Goal: Task Accomplishment & Management: Complete application form

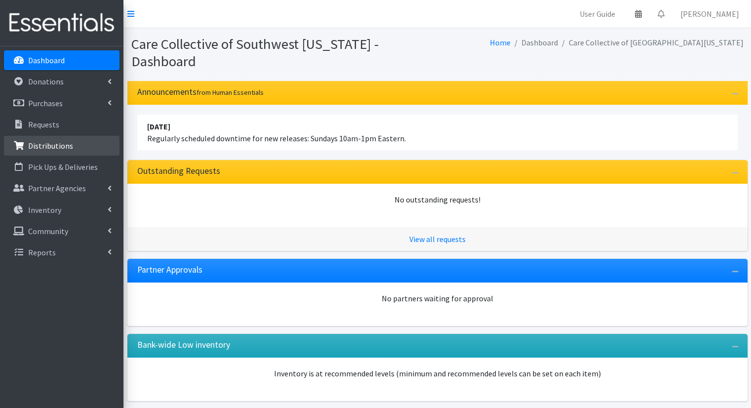
click at [80, 143] on link "Distributions" at bounding box center [61, 146] width 115 height 20
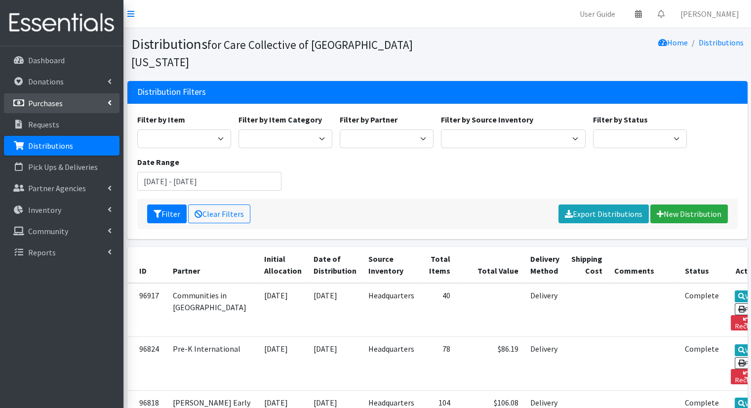
click at [116, 96] on link "Purchases" at bounding box center [61, 103] width 115 height 20
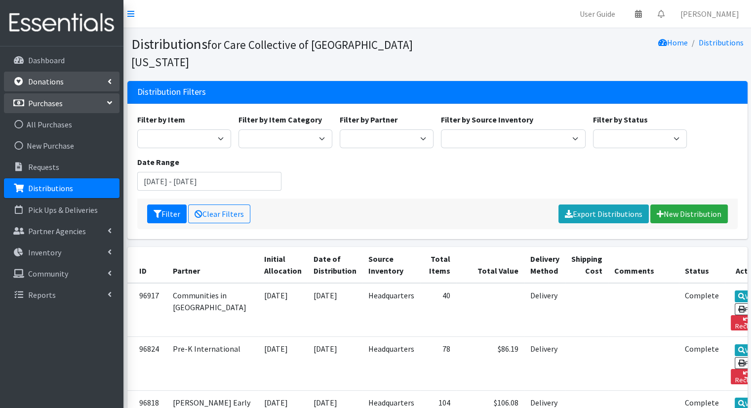
click at [84, 81] on link "Donations" at bounding box center [61, 82] width 115 height 20
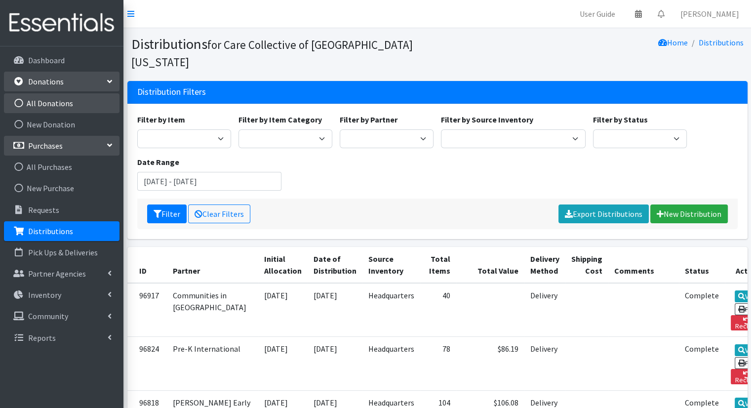
click at [80, 104] on link "All Donations" at bounding box center [61, 103] width 115 height 20
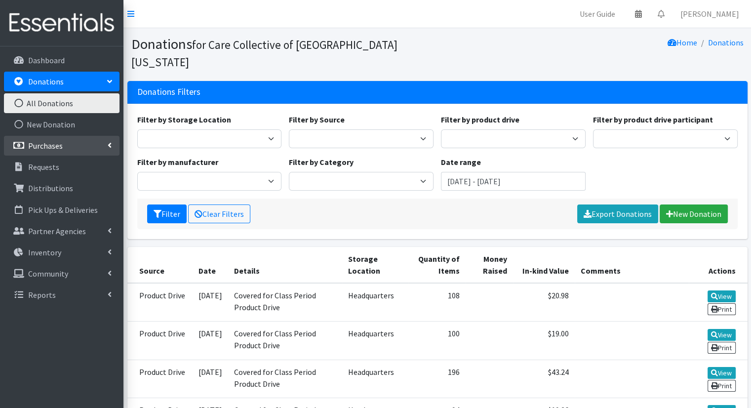
click at [90, 146] on link "Purchases" at bounding box center [61, 146] width 115 height 20
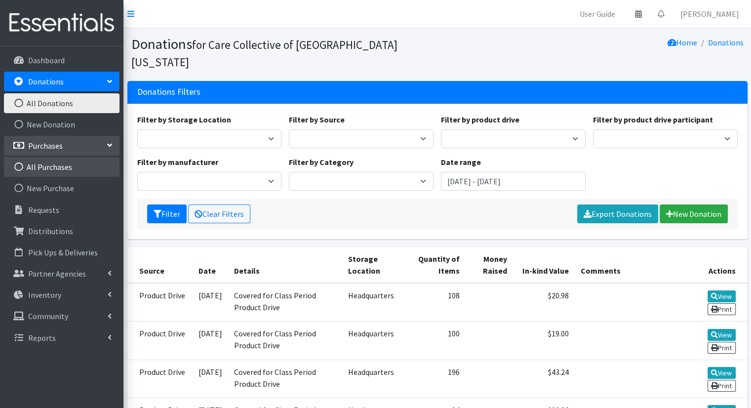
click at [84, 165] on link "All Purchases" at bounding box center [61, 167] width 115 height 20
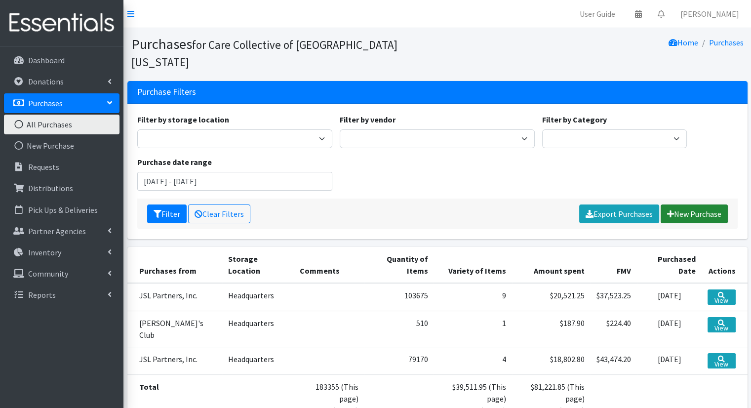
click at [699, 204] on link "New Purchase" at bounding box center [693, 213] width 67 height 19
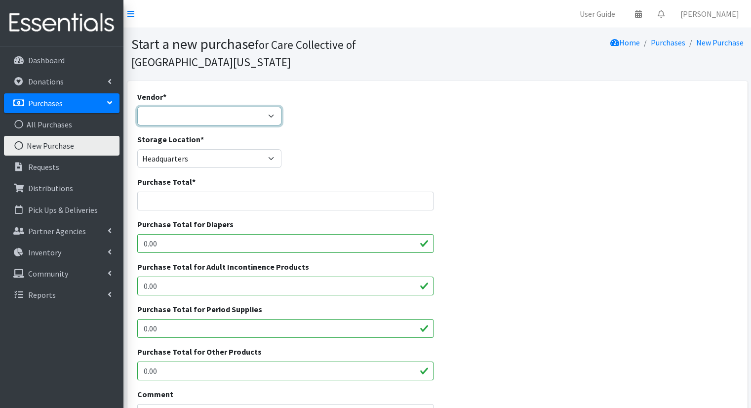
click at [209, 120] on select "JSL Partners, Inc. Sam's Club ---Not Listed---" at bounding box center [209, 116] width 145 height 19
select select "642"
click at [137, 107] on select "JSL Partners, Inc. Sam's Club ---Not Listed---" at bounding box center [209, 116] width 145 height 19
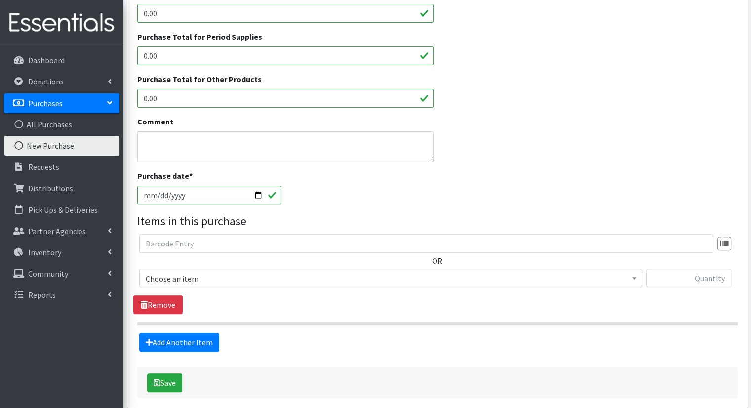
scroll to position [308, 0]
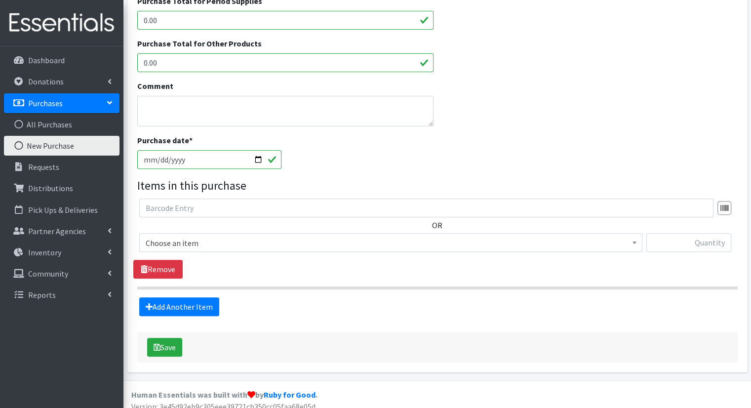
click at [501, 245] on span "Choose an item" at bounding box center [391, 243] width 490 height 14
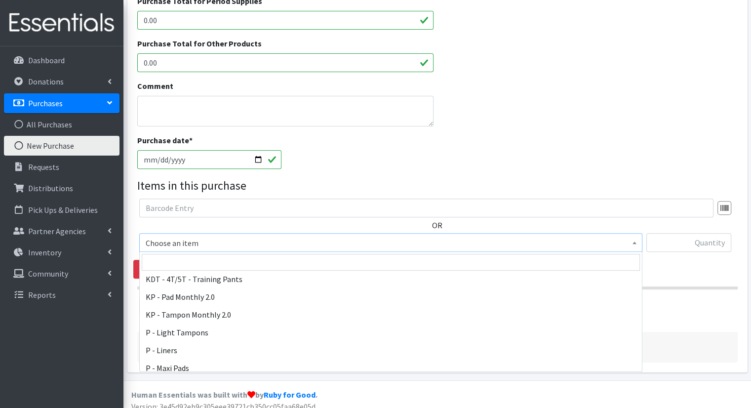
scroll to position [373, 0]
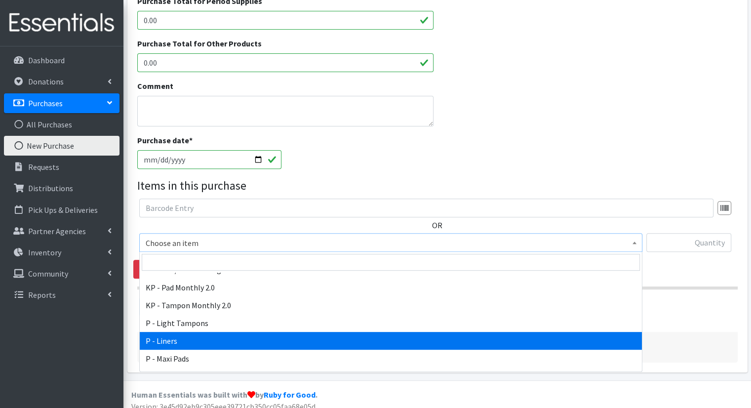
select select "15493"
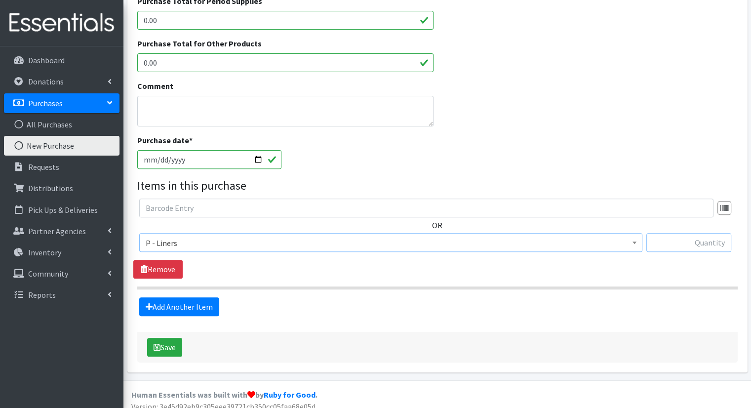
click at [673, 245] on input "text" at bounding box center [688, 242] width 85 height 19
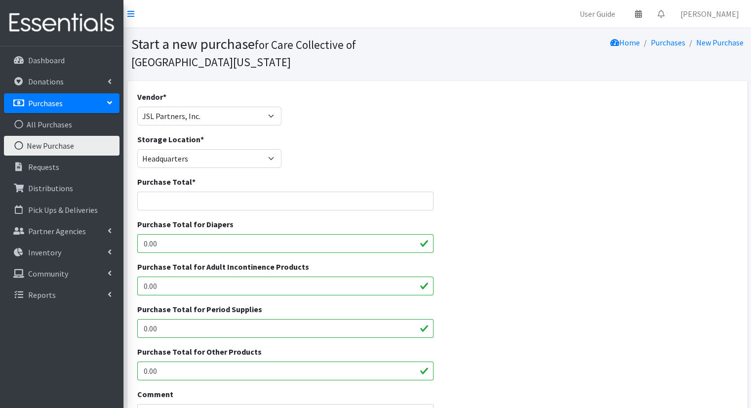
type input "72,000"
click at [338, 204] on input "Purchase Total *" at bounding box center [285, 200] width 297 height 19
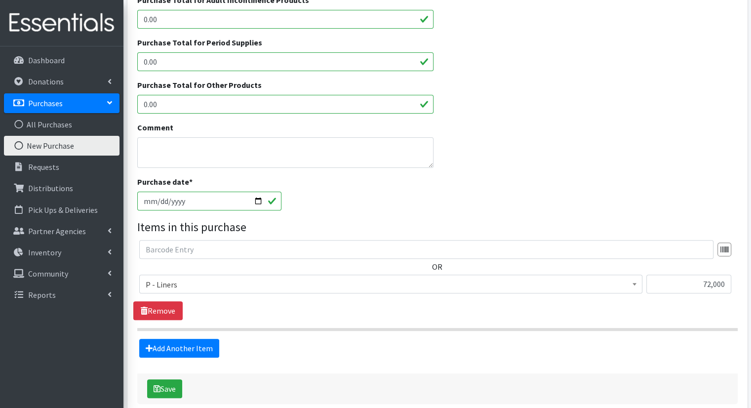
scroll to position [313, 0]
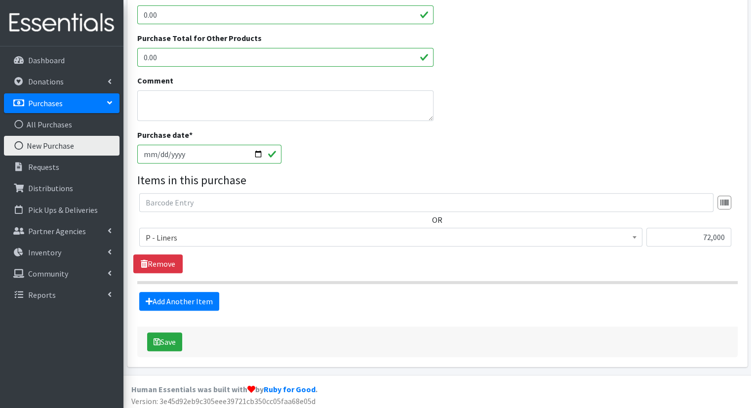
type input "3240.60"
click at [182, 330] on div "Save" at bounding box center [437, 341] width 600 height 31
click at [174, 343] on button "Save" at bounding box center [164, 341] width 35 height 19
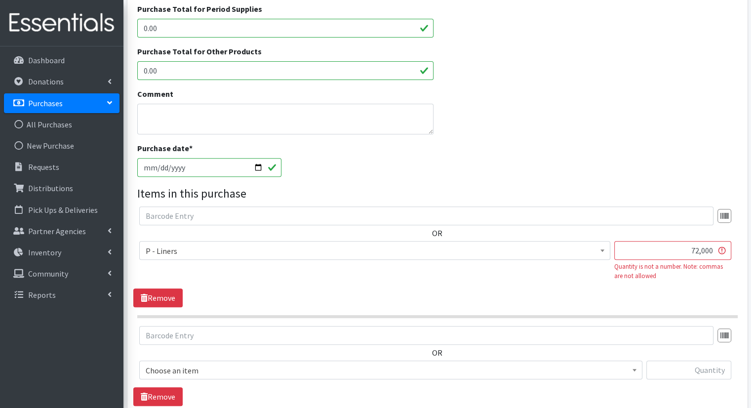
scroll to position [368, 0]
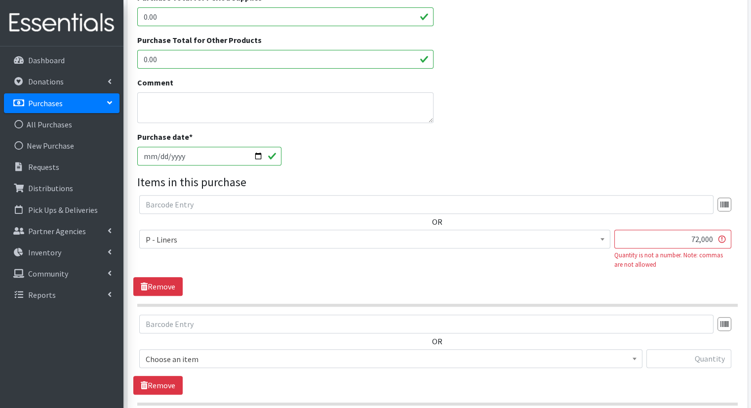
click at [702, 241] on input "72,000" at bounding box center [672, 238] width 117 height 19
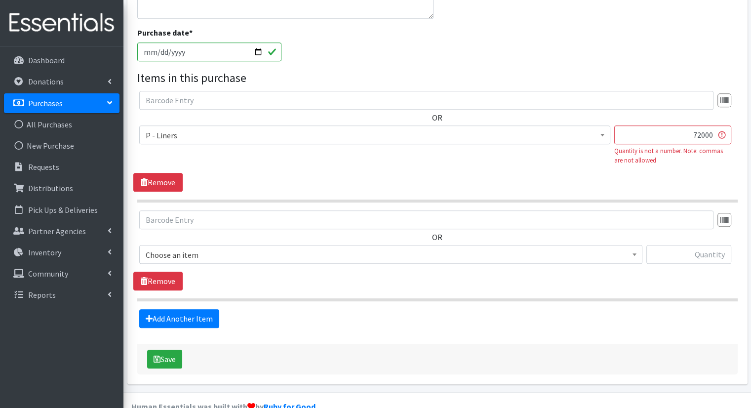
scroll to position [474, 0]
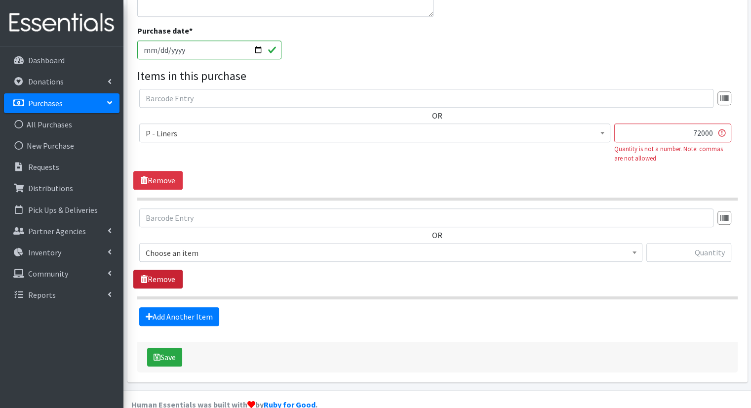
type input "72000"
click at [157, 284] on link "Remove" at bounding box center [157, 278] width 49 height 19
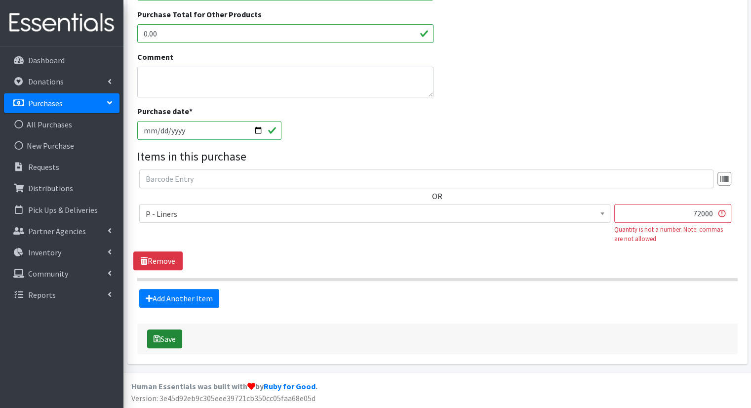
click at [177, 339] on button "Save" at bounding box center [164, 338] width 35 height 19
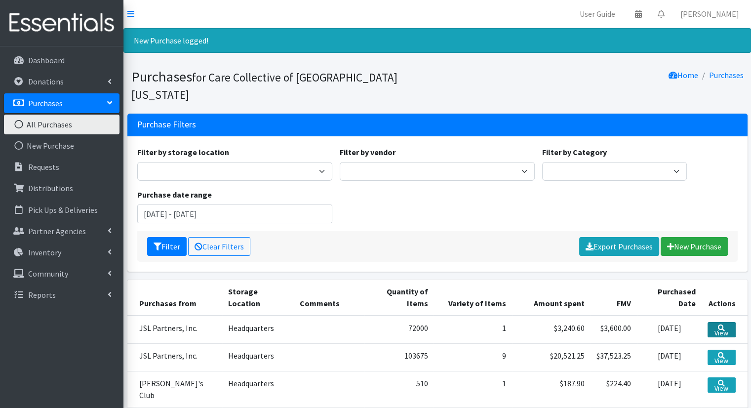
click at [718, 322] on link "View" at bounding box center [721, 329] width 28 height 15
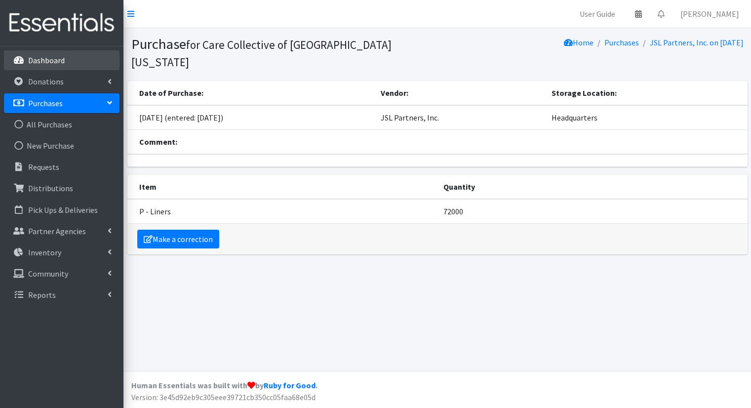
click at [64, 56] on p "Dashboard" at bounding box center [46, 60] width 37 height 10
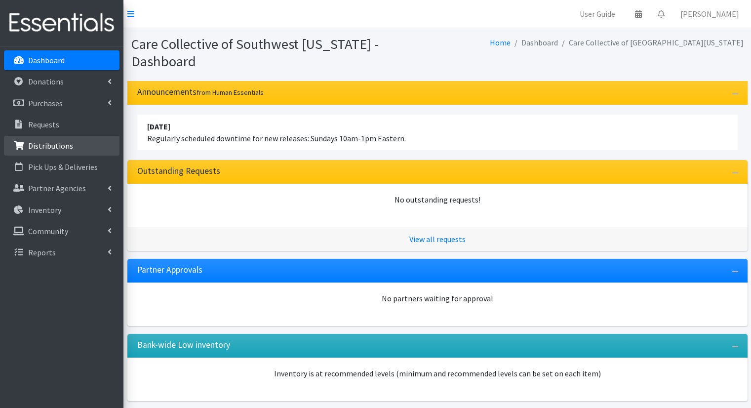
click at [73, 142] on link "Distributions" at bounding box center [61, 146] width 115 height 20
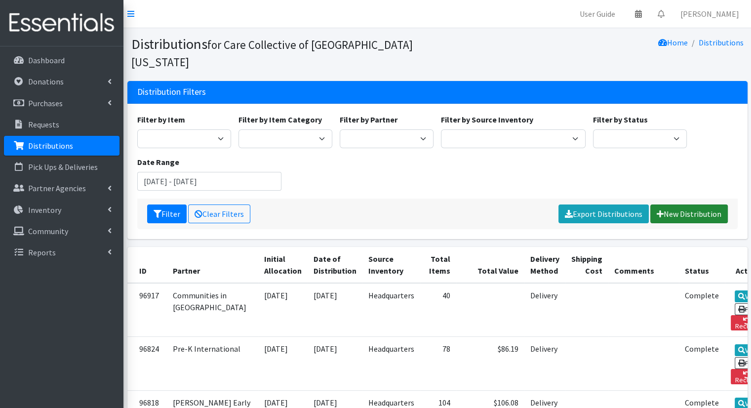
click at [694, 204] on link "New Distribution" at bounding box center [688, 213] width 77 height 19
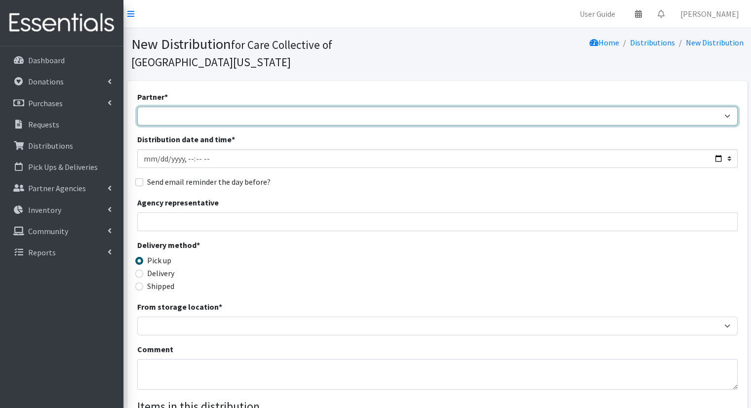
click at [274, 107] on select "African Community Kalamazoo Black Lives Matter Kzoo/BC Diaper Train Cares Sexua…" at bounding box center [437, 116] width 600 height 19
select select "8043"
click at [137, 107] on select "African Community Kalamazoo Black Lives Matter Kzoo/BC Diaper Train Cares Sexua…" at bounding box center [437, 116] width 600 height 19
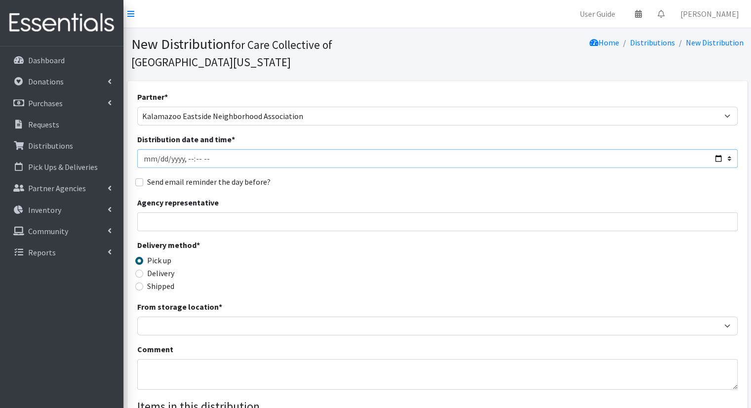
click at [716, 149] on input "Distribution date and time *" at bounding box center [437, 158] width 600 height 19
type input "2025-09-24T10:00"
click at [371, 176] on fieldset "Send email reminder the day before?" at bounding box center [437, 182] width 600 height 13
click at [167, 267] on label "Delivery" at bounding box center [160, 273] width 27 height 12
click at [143, 269] on input "Delivery" at bounding box center [139, 273] width 8 height 8
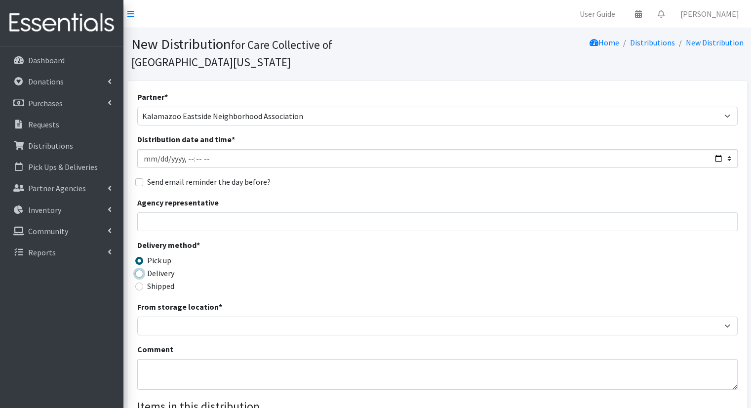
radio input "true"
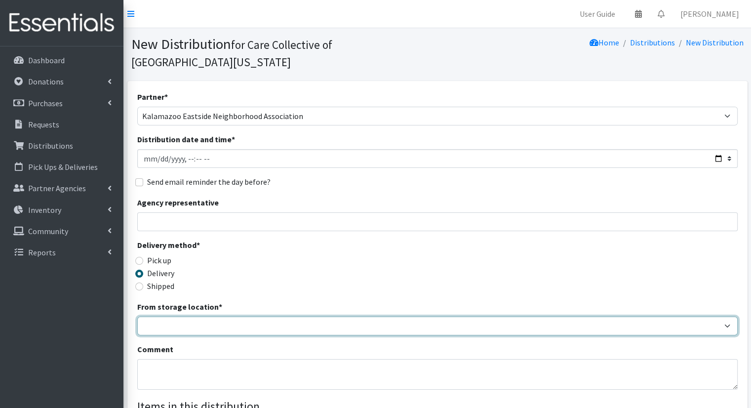
click at [188, 316] on select "Headquarters" at bounding box center [437, 325] width 600 height 19
select select "491"
click at [137, 316] on select "Headquarters" at bounding box center [437, 325] width 600 height 19
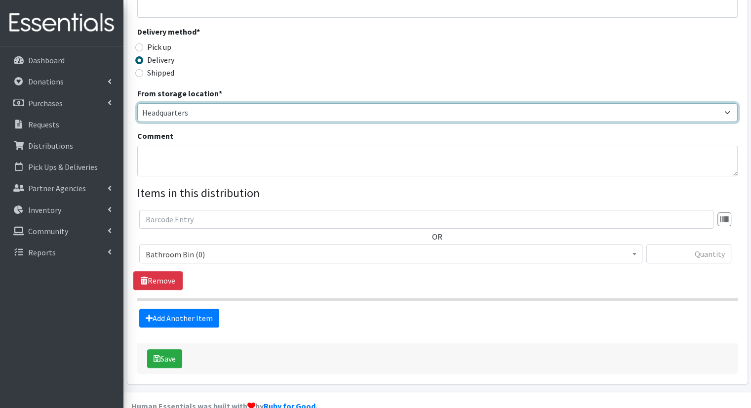
scroll to position [216, 0]
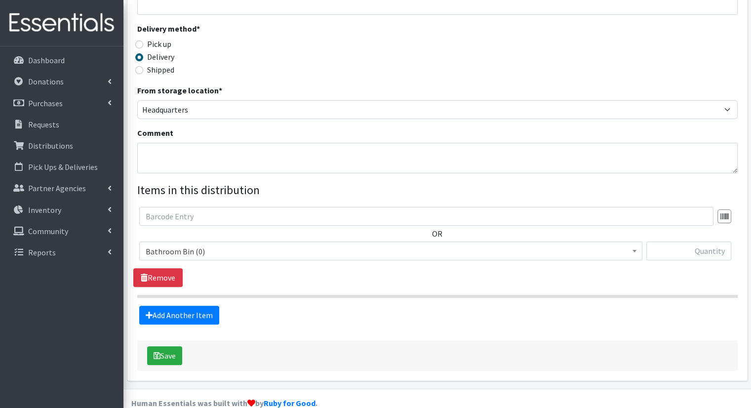
click at [466, 244] on span "Bathroom Bin (0)" at bounding box center [391, 251] width 490 height 14
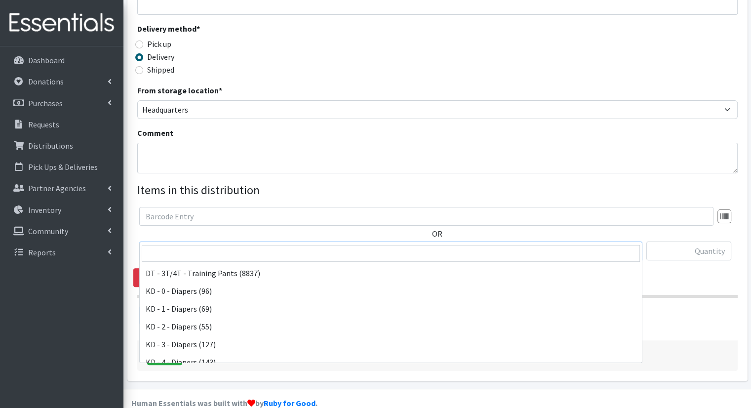
scroll to position [188, 0]
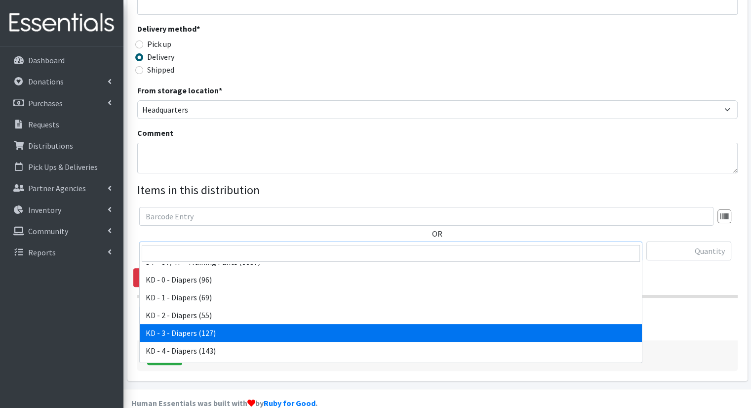
select select "15499"
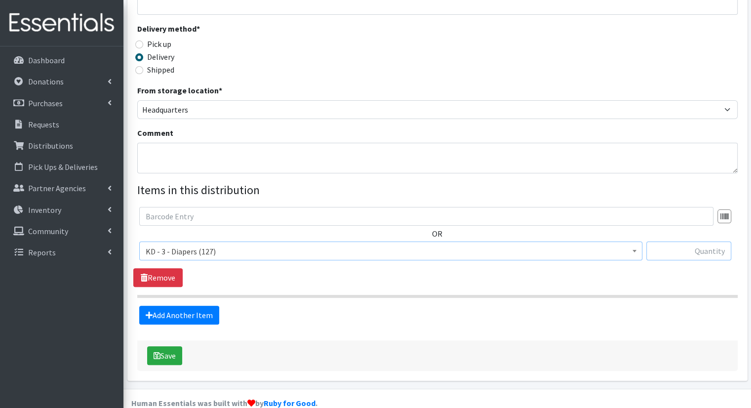
click at [681, 241] on input "text" at bounding box center [688, 250] width 85 height 19
type input "5"
click at [208, 305] on link "Add Another Item" at bounding box center [179, 314] width 80 height 19
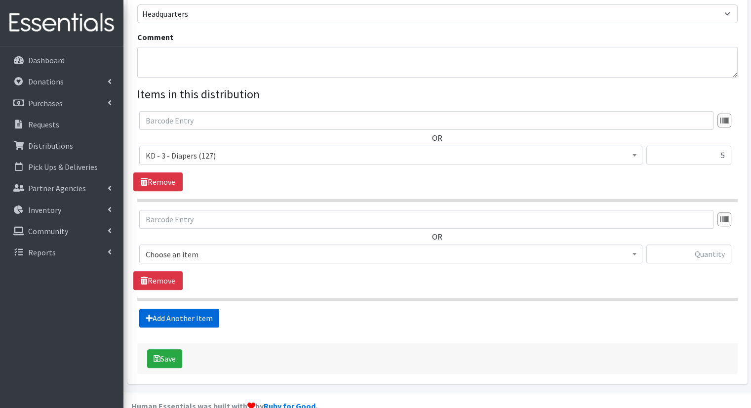
scroll to position [314, 0]
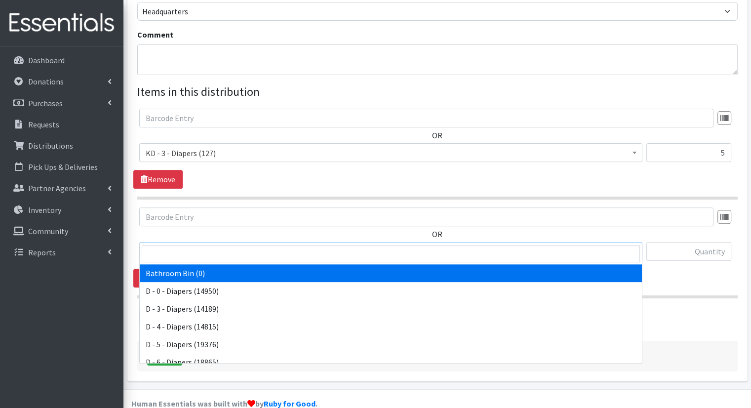
click at [443, 245] on span "Bathroom Bin (0)" at bounding box center [391, 252] width 490 height 14
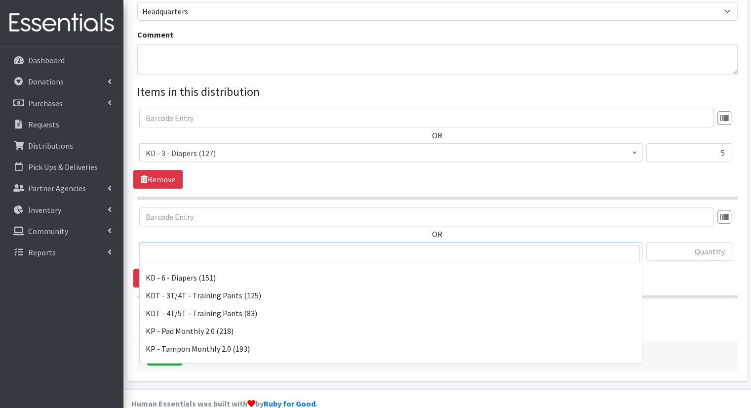
scroll to position [274, 0]
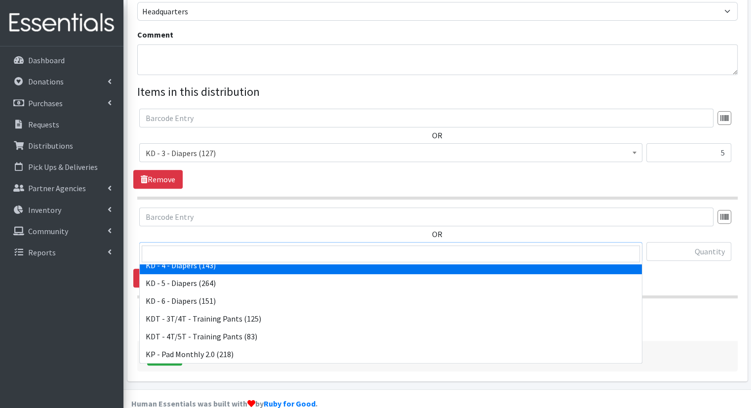
select select "15500"
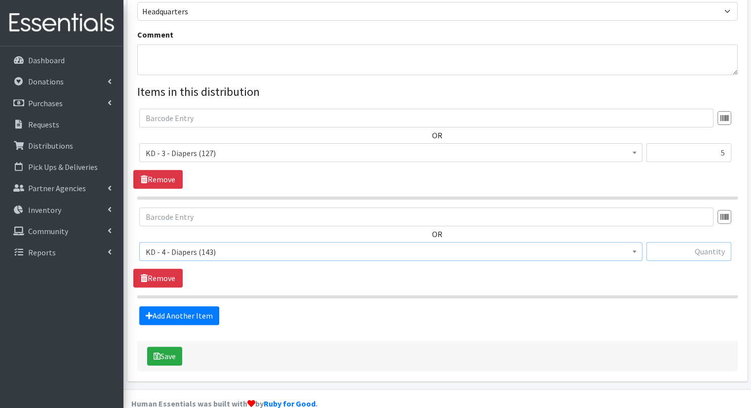
click at [667, 242] on input "text" at bounding box center [688, 251] width 85 height 19
type input "14"
click at [191, 306] on link "Add Another Item" at bounding box center [179, 315] width 80 height 19
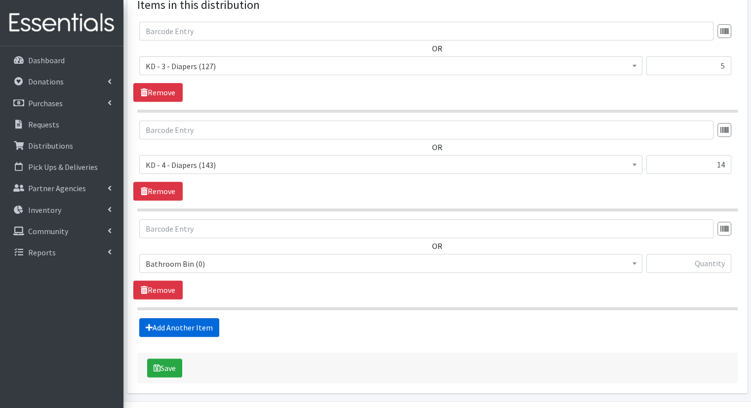
scroll to position [413, 0]
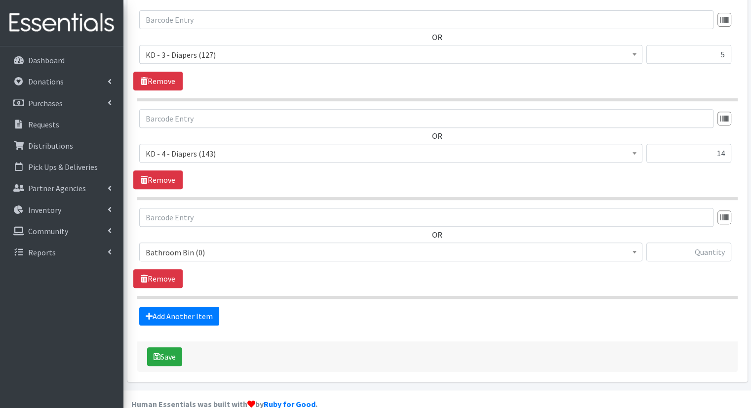
click at [241, 245] on span "Bathroom Bin (0)" at bounding box center [391, 252] width 490 height 14
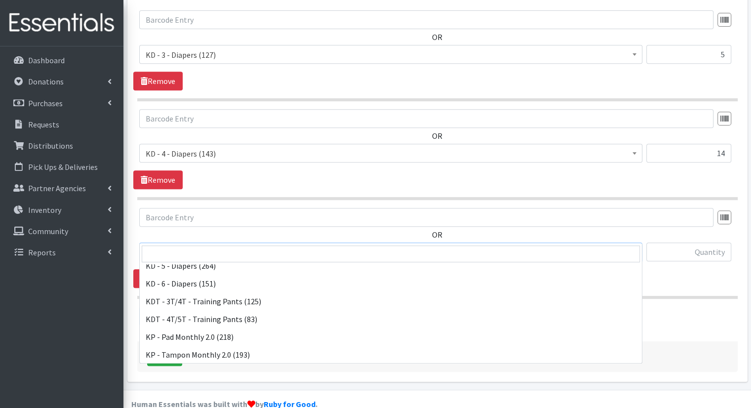
scroll to position [286, 0]
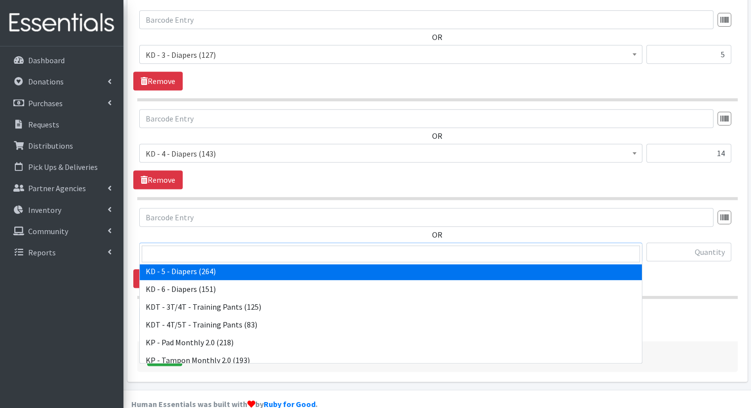
select select "15501"
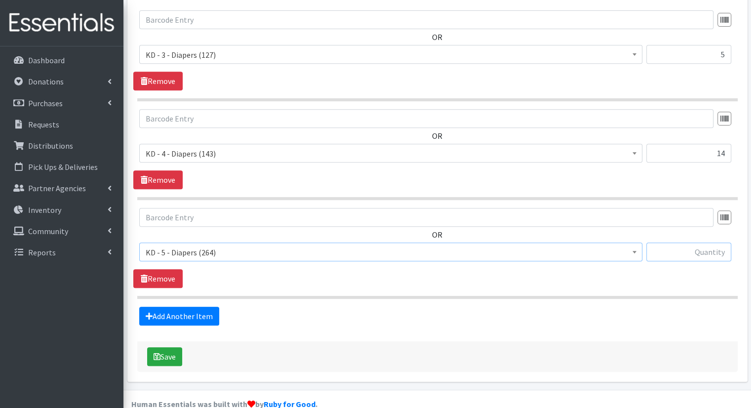
click at [723, 242] on input "text" at bounding box center [688, 251] width 85 height 19
type input "14"
click at [197, 306] on link "Add Another Item" at bounding box center [179, 315] width 80 height 19
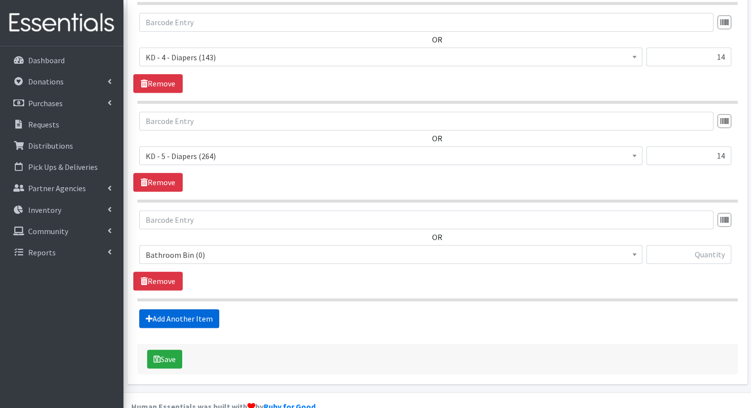
scroll to position [511, 0]
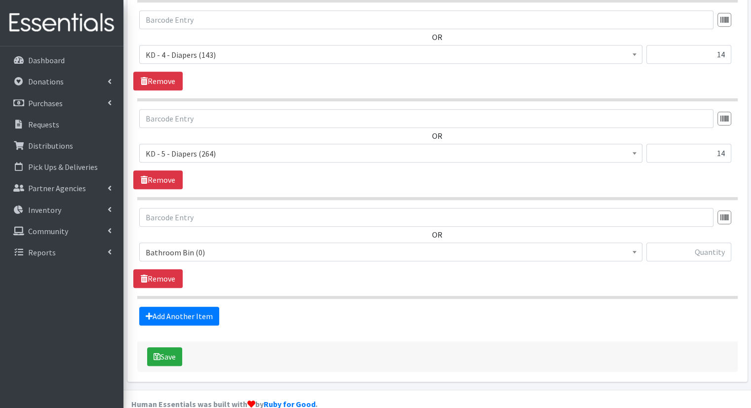
click at [252, 245] on span "Bathroom Bin (0)" at bounding box center [391, 252] width 490 height 14
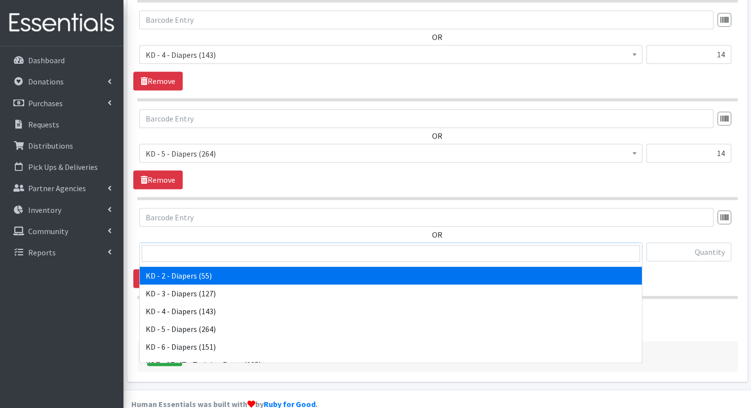
scroll to position [231, 0]
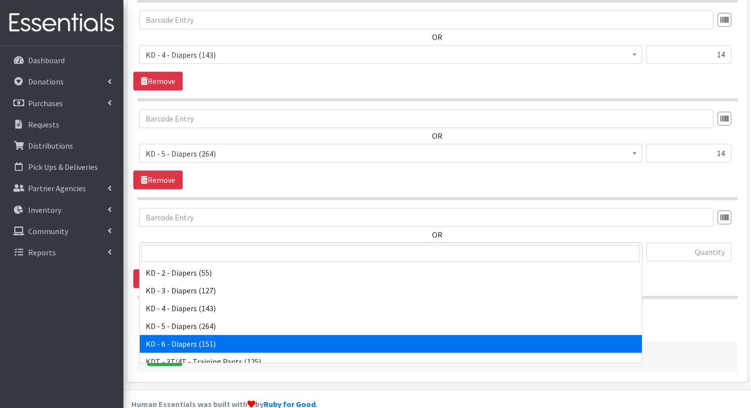
select select "15502"
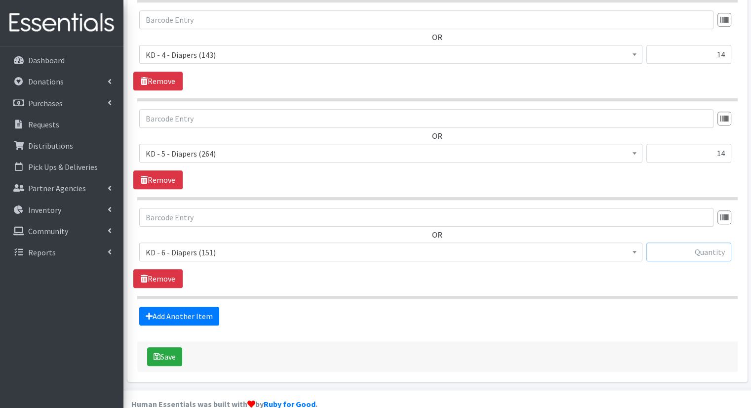
click at [692, 242] on input "text" at bounding box center [688, 251] width 85 height 19
type input "14"
click at [204, 306] on link "Add Another Item" at bounding box center [179, 315] width 80 height 19
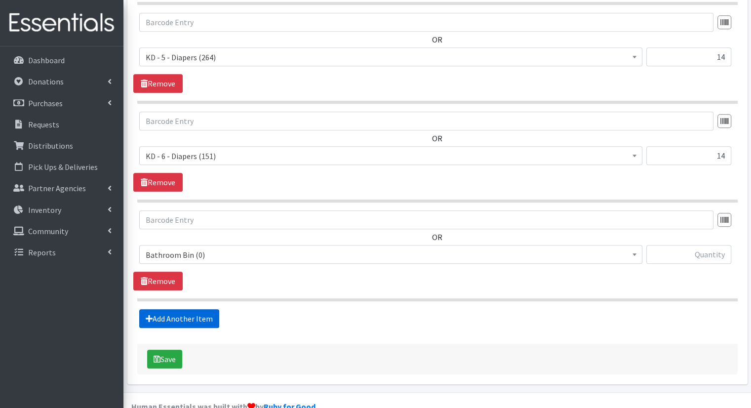
scroll to position [610, 0]
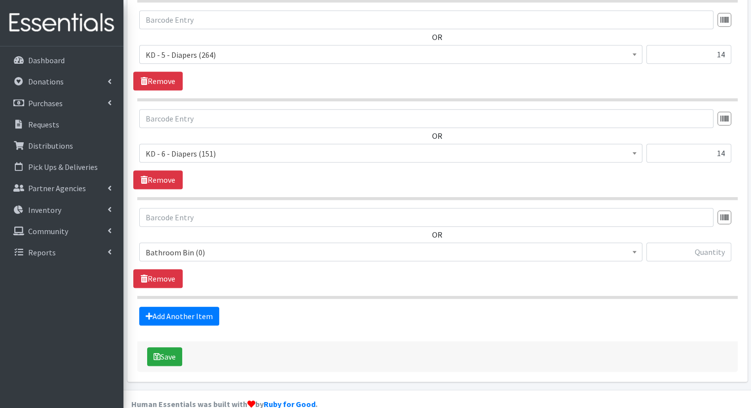
click at [244, 245] on span "Bathroom Bin (0) D - 0 - Diapers (14950) D - 3 - Diapers (14189) D - 4 - Diaper…" at bounding box center [390, 255] width 503 height 27
click at [243, 243] on span "Bathroom Bin (0) D - 0 - Diapers (14950) D - 3 - Diapers (14189) D - 4 - Diaper…" at bounding box center [390, 255] width 503 height 27
click at [243, 242] on span "Bathroom Bin (0)" at bounding box center [390, 251] width 503 height 19
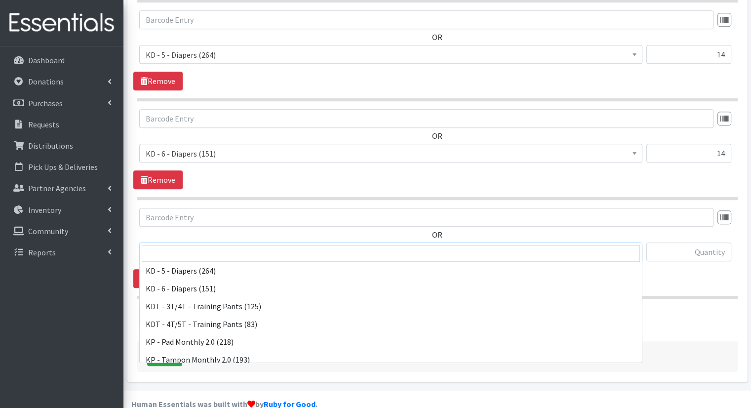
scroll to position [283, 0]
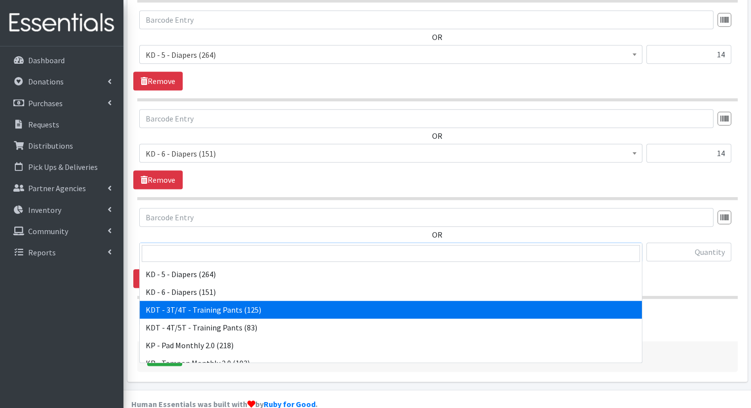
select select "15506"
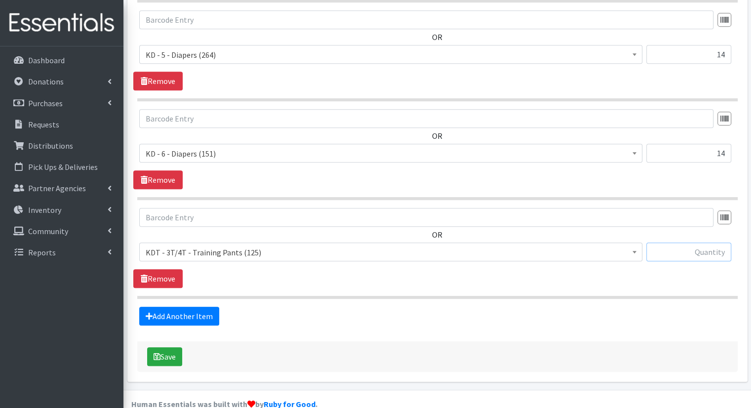
click at [681, 242] on input "text" at bounding box center [688, 251] width 85 height 19
type input "12"
click at [187, 306] on link "Add Another Item" at bounding box center [179, 315] width 80 height 19
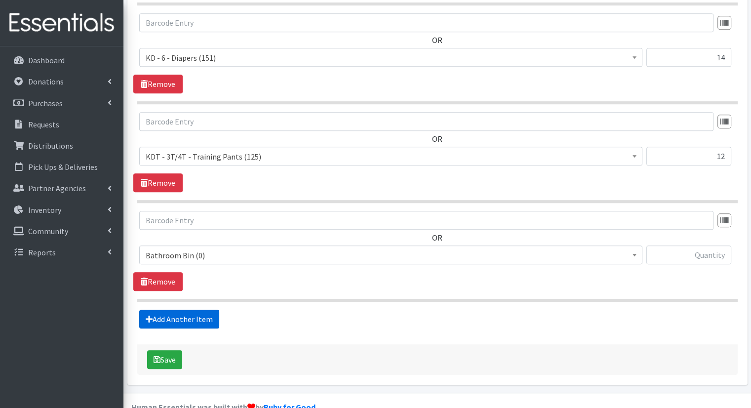
scroll to position [708, 0]
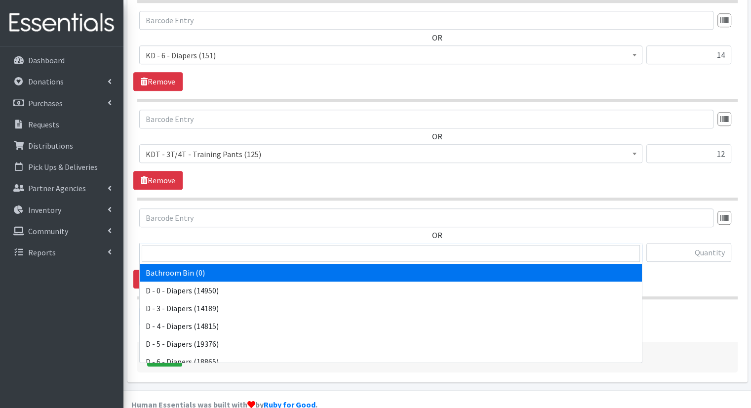
click at [284, 246] on span "Bathroom Bin (0)" at bounding box center [391, 253] width 490 height 14
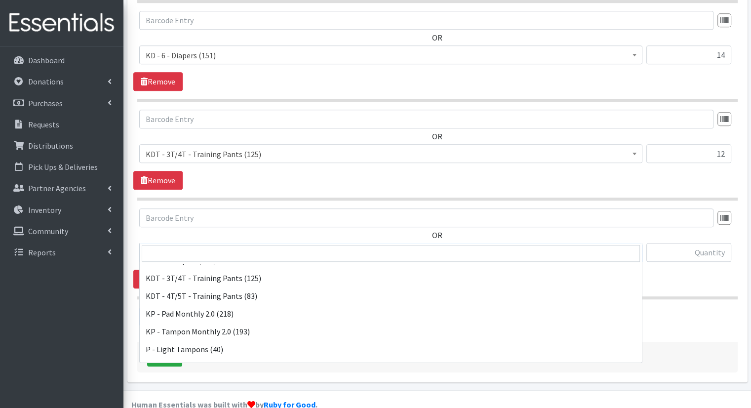
scroll to position [309, 0]
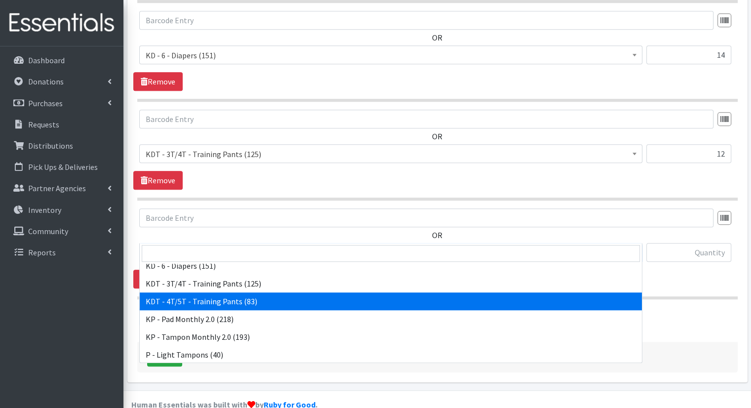
select select "15507"
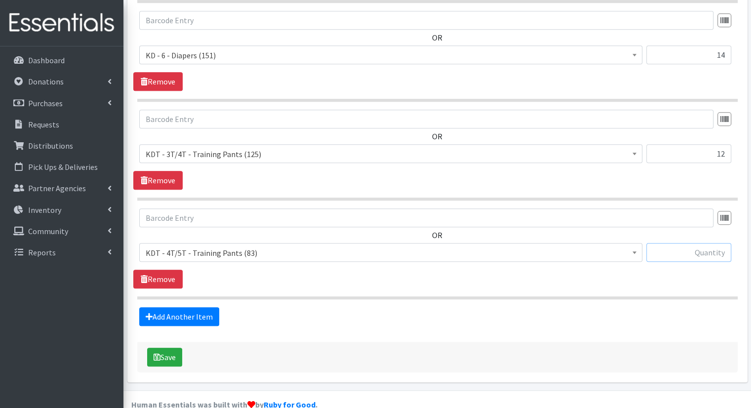
click at [674, 243] on input "text" at bounding box center [688, 252] width 85 height 19
type input "14"
click at [182, 307] on link "Add Another Item" at bounding box center [179, 316] width 80 height 19
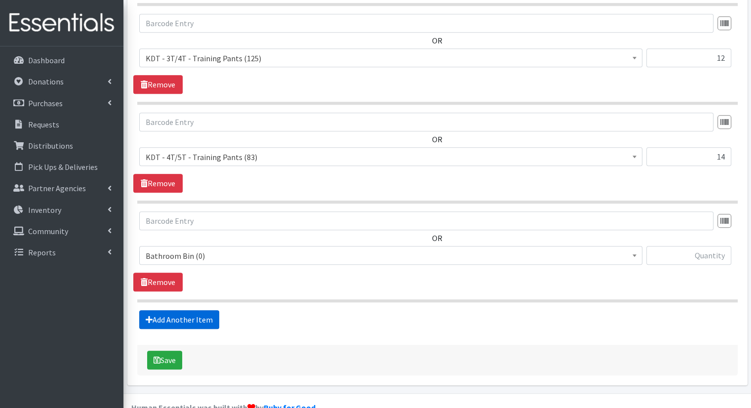
scroll to position [806, 0]
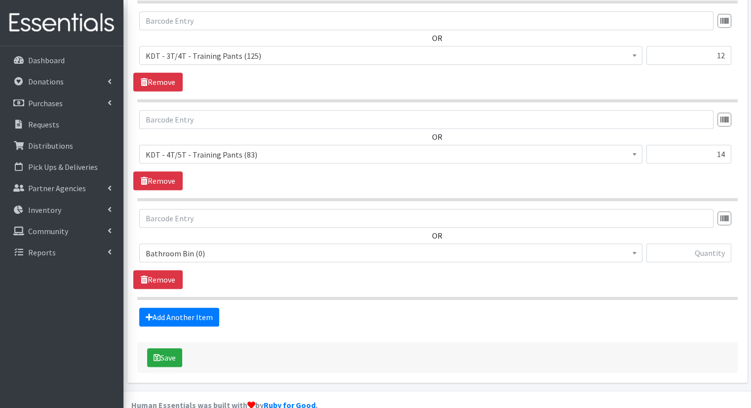
click at [234, 243] on span "Bathroom Bin (0) D - 0 - Diapers (14950) D - 3 - Diapers (14189) D - 4 - Diaper…" at bounding box center [390, 256] width 503 height 27
click at [234, 246] on span "Bathroom Bin (0)" at bounding box center [391, 253] width 490 height 14
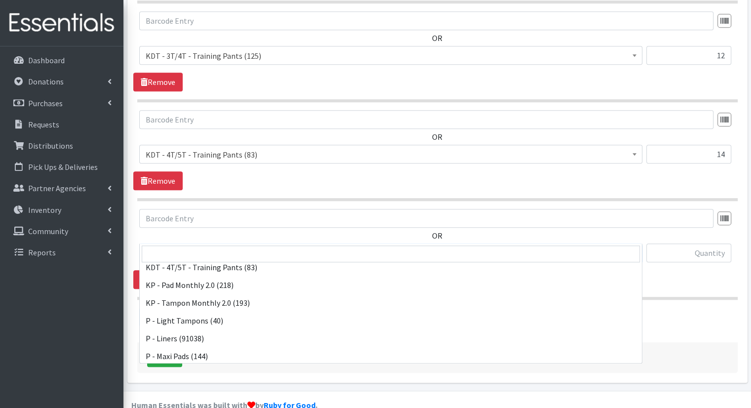
scroll to position [332, 0]
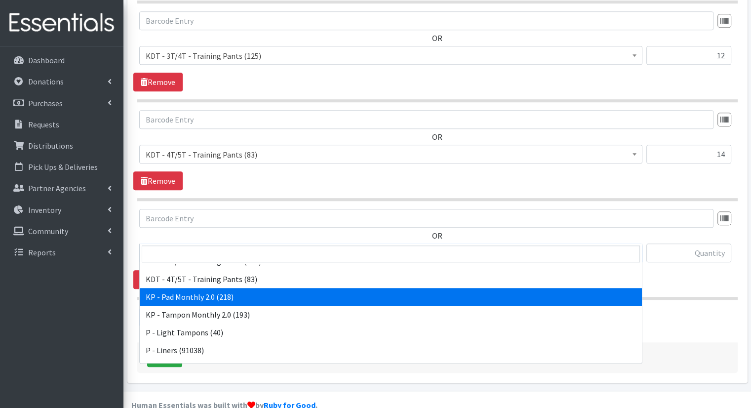
select select "15566"
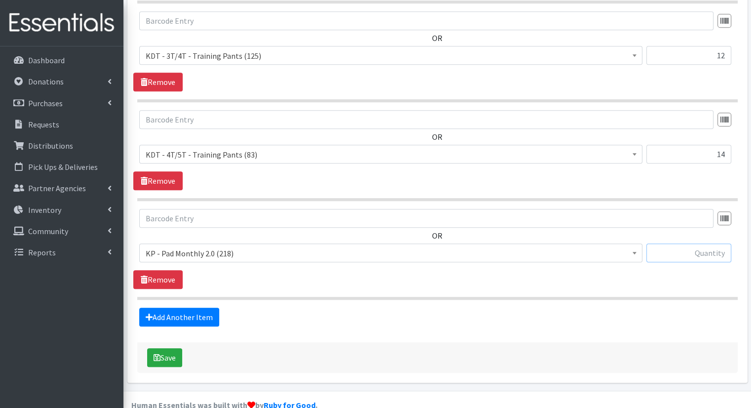
click at [683, 243] on input "text" at bounding box center [688, 252] width 85 height 19
type input "14"
click at [176, 307] on link "Add Another Item" at bounding box center [179, 316] width 80 height 19
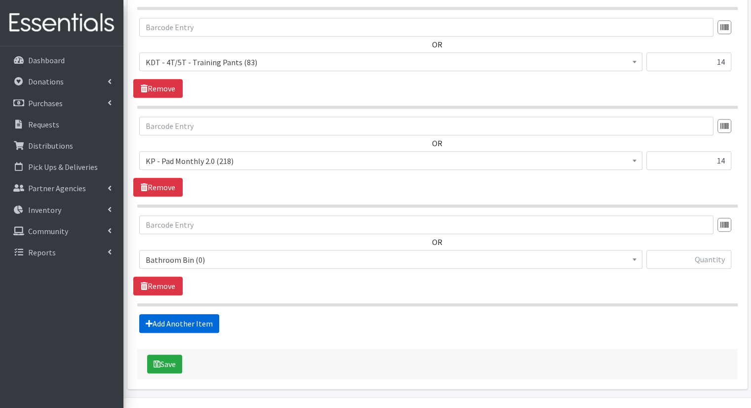
scroll to position [904, 0]
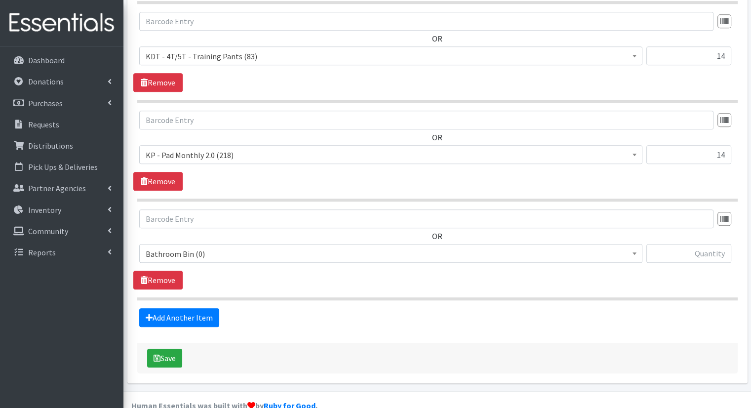
click at [277, 244] on span "Bathroom Bin (0)" at bounding box center [390, 253] width 503 height 19
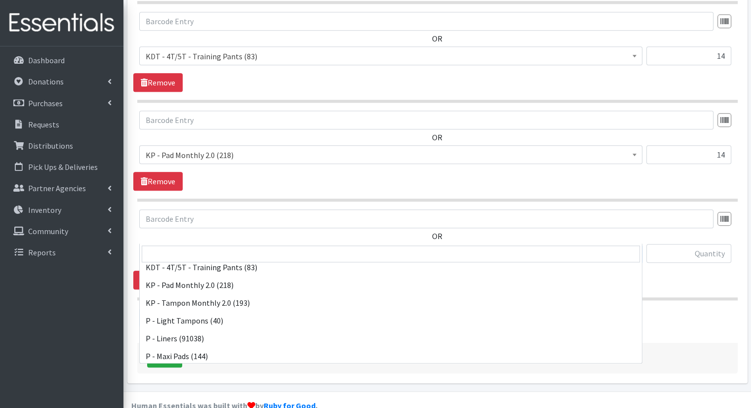
scroll to position [338, 0]
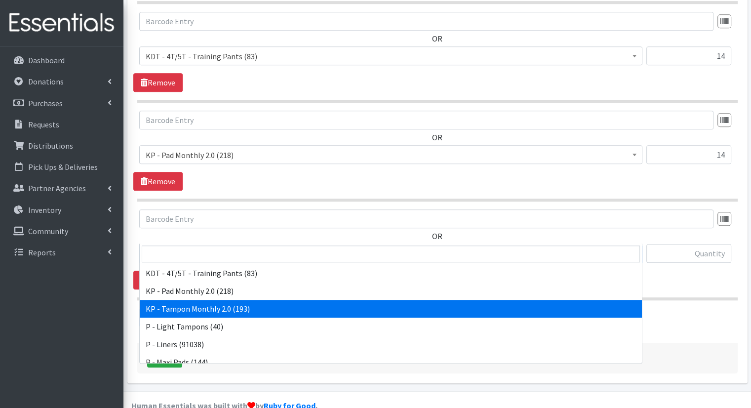
select select "15575"
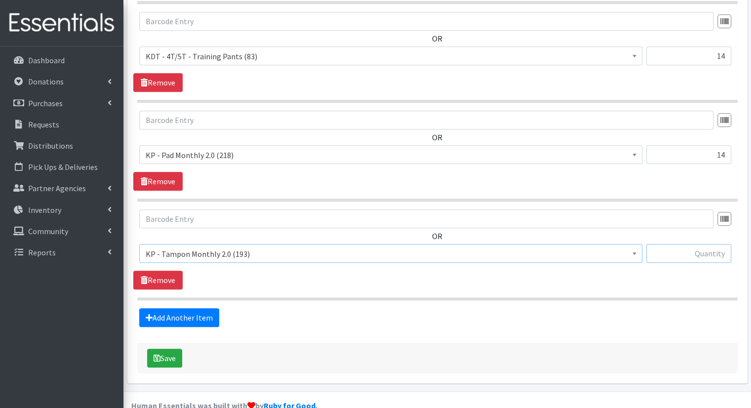
click at [663, 244] on input "text" at bounding box center [688, 253] width 85 height 19
type input "14"
click at [339, 308] on div "Add Another Item" at bounding box center [436, 317] width 607 height 19
click at [182, 308] on link "Add Another Item" at bounding box center [179, 317] width 80 height 19
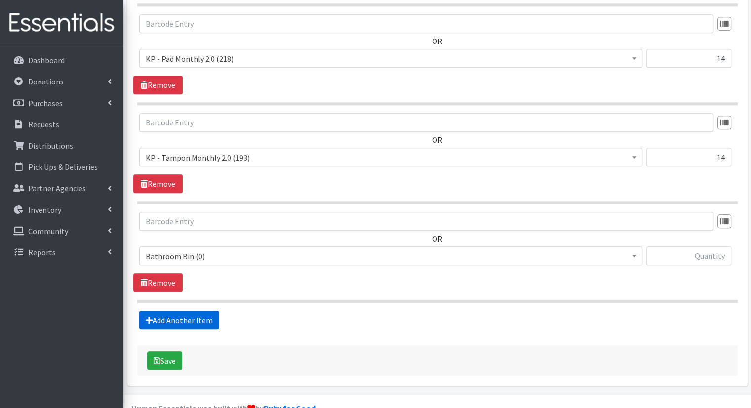
scroll to position [1003, 0]
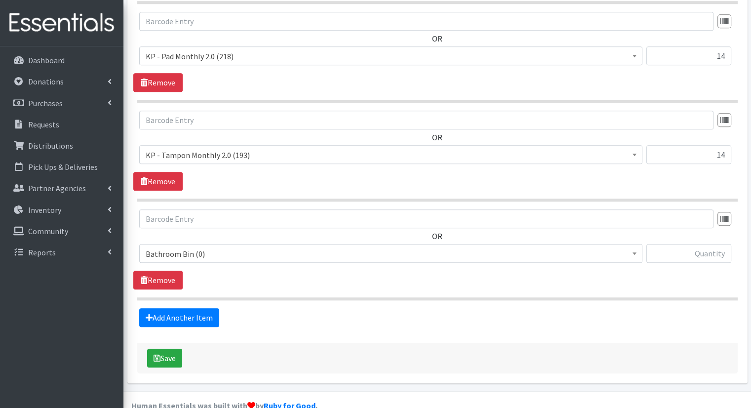
click at [188, 247] on span "Bathroom Bin (0)" at bounding box center [391, 254] width 490 height 14
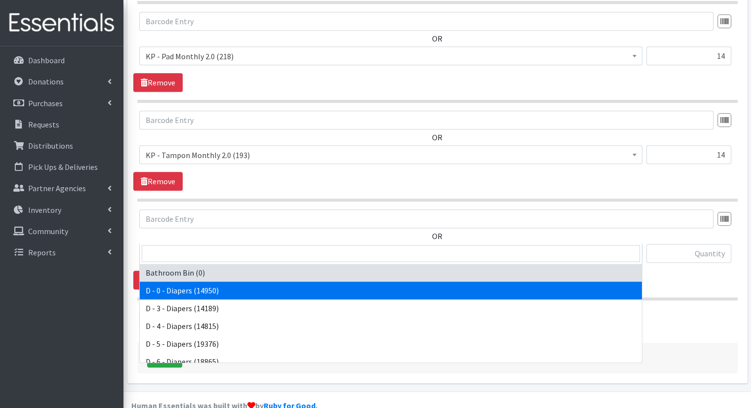
scroll to position [488, 0]
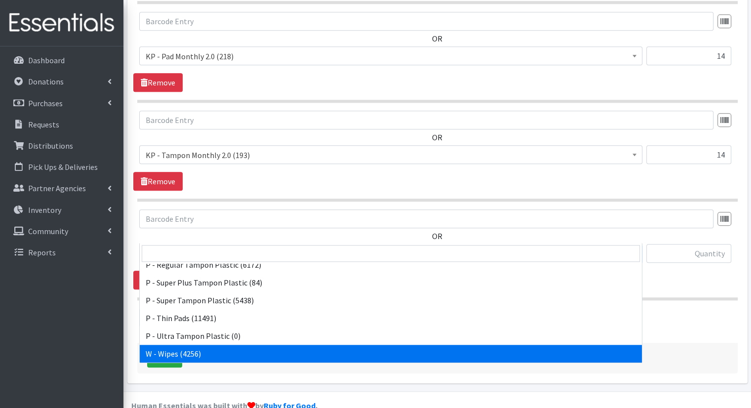
select select "15495"
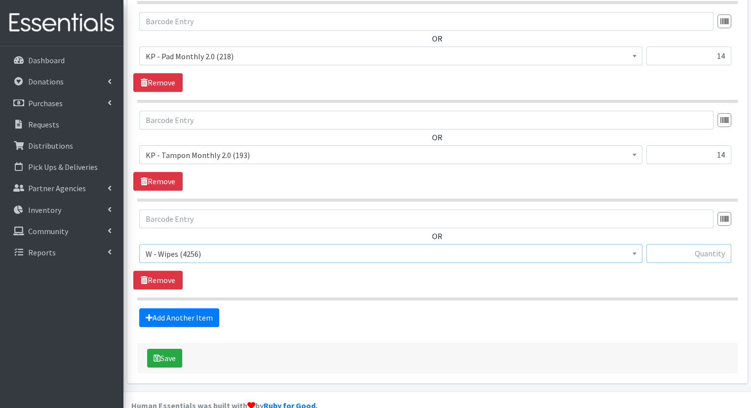
click at [675, 244] on input "text" at bounding box center [688, 253] width 85 height 19
type input "73"
click at [162, 348] on button "Save" at bounding box center [164, 357] width 35 height 19
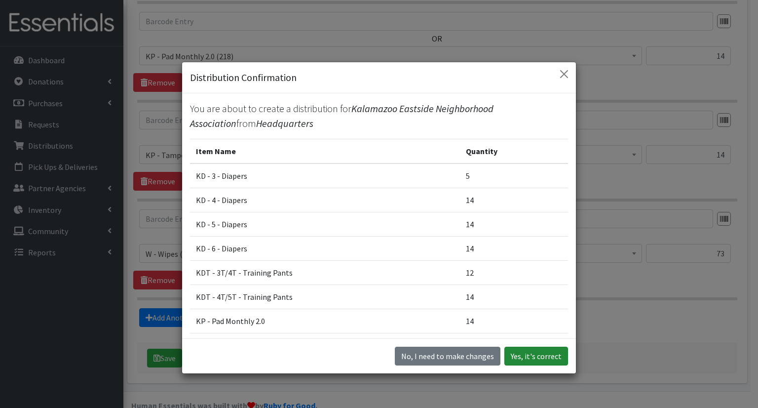
drag, startPoint x: 522, startPoint y: 345, endPoint x: 523, endPoint y: 352, distance: 6.4
click at [523, 352] on button "Yes, it's correct" at bounding box center [536, 355] width 64 height 19
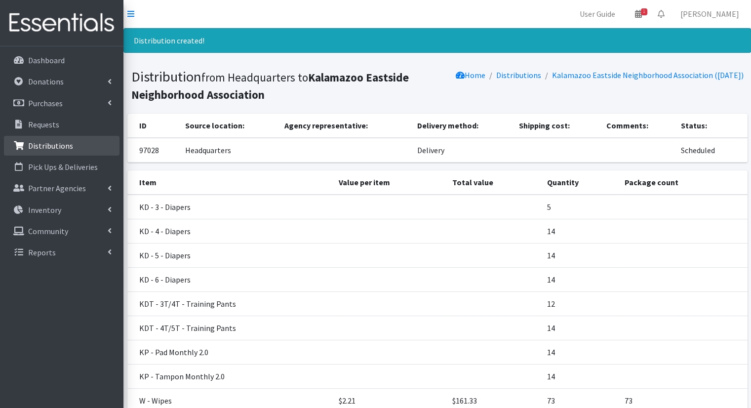
click at [55, 147] on p "Distributions" at bounding box center [50, 146] width 45 height 10
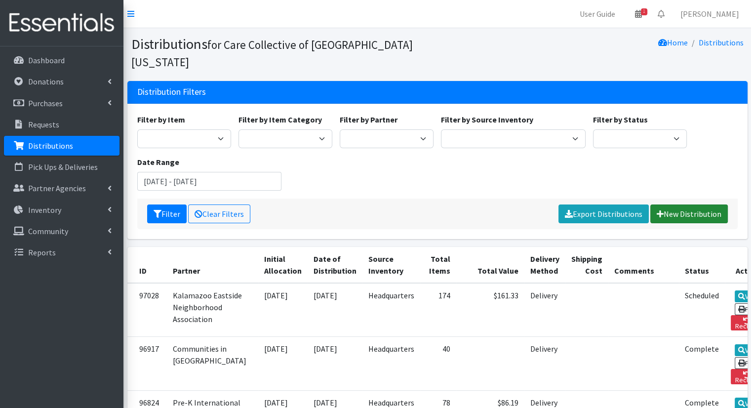
click at [688, 204] on link "New Distribution" at bounding box center [688, 213] width 77 height 19
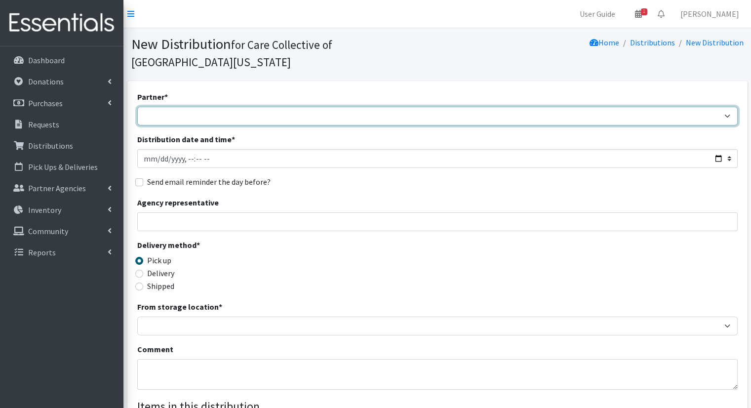
click at [215, 107] on select "African Community Kalamazoo Black Lives Matter Kzoo/[GEOGRAPHIC_DATA] Diaper Tr…" at bounding box center [437, 116] width 600 height 19
select select "7973"
click at [137, 107] on select "African Community Kalamazoo Black Lives Matter Kzoo/[GEOGRAPHIC_DATA] Diaper Tr…" at bounding box center [437, 116] width 600 height 19
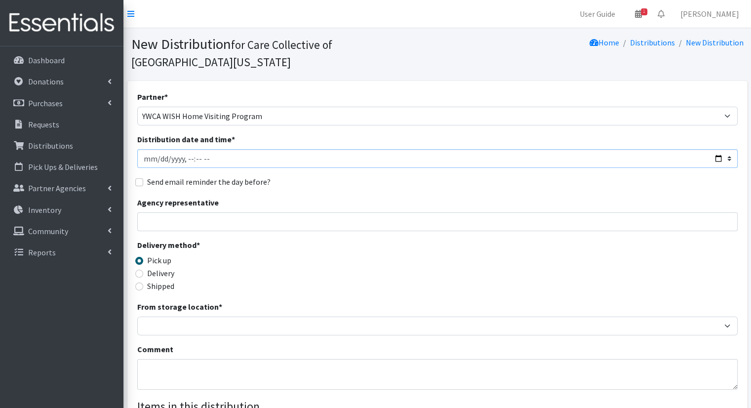
click at [717, 149] on input "Distribution date and time *" at bounding box center [437, 158] width 600 height 19
type input "[DATE]T10:00"
click at [346, 212] on input "Agency representative" at bounding box center [437, 221] width 600 height 19
click at [169, 267] on label "Delivery" at bounding box center [160, 273] width 27 height 12
click at [143, 269] on input "Delivery" at bounding box center [139, 273] width 8 height 8
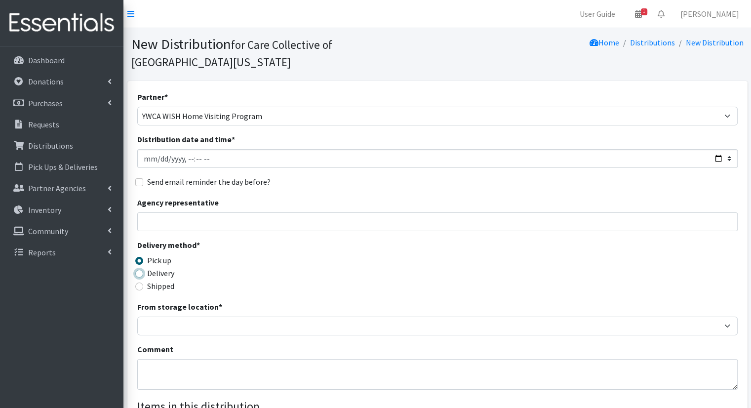
radio input "true"
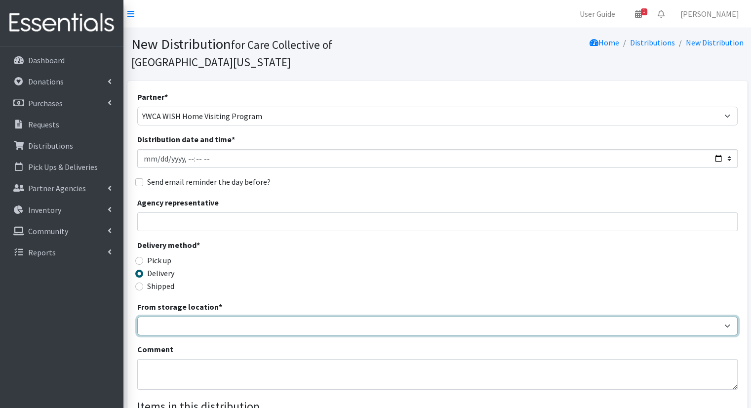
click at [189, 316] on select "Headquarters" at bounding box center [437, 325] width 600 height 19
select select "491"
click at [137, 316] on select "Headquarters" at bounding box center [437, 325] width 600 height 19
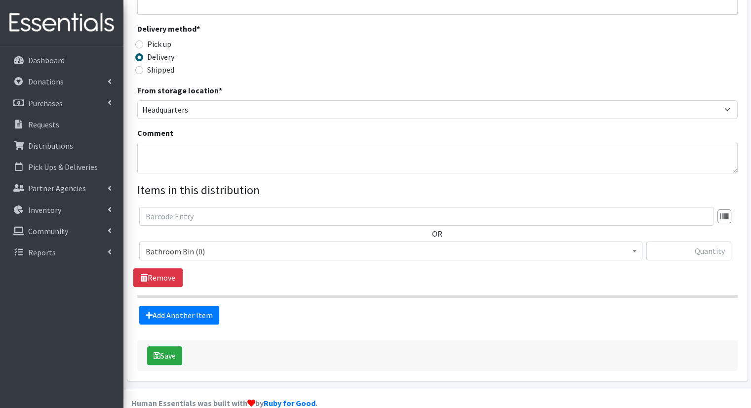
click at [455, 244] on span "Bathroom Bin (0)" at bounding box center [391, 251] width 490 height 14
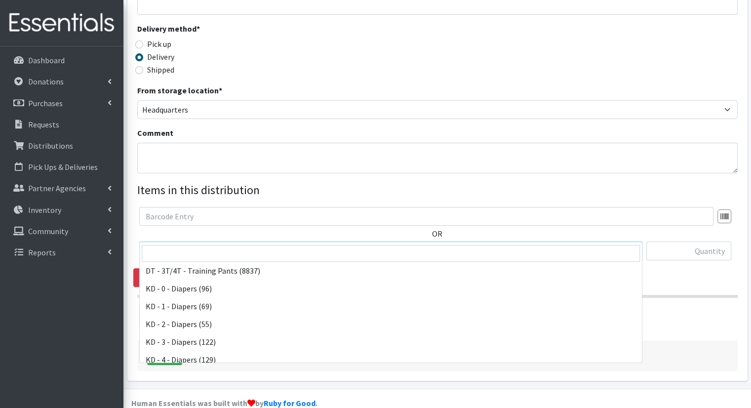
scroll to position [171, 0]
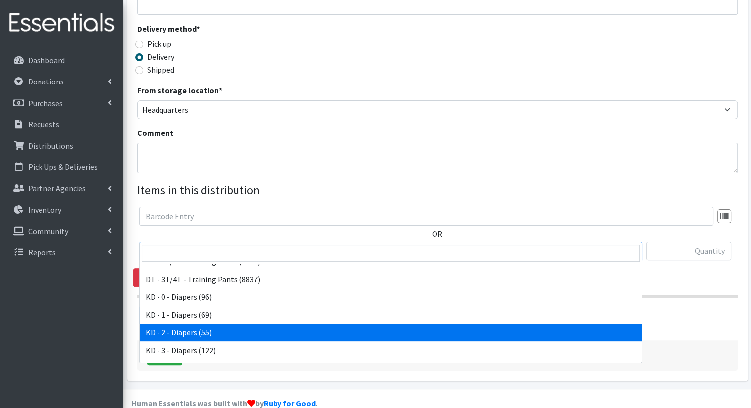
select select "15498"
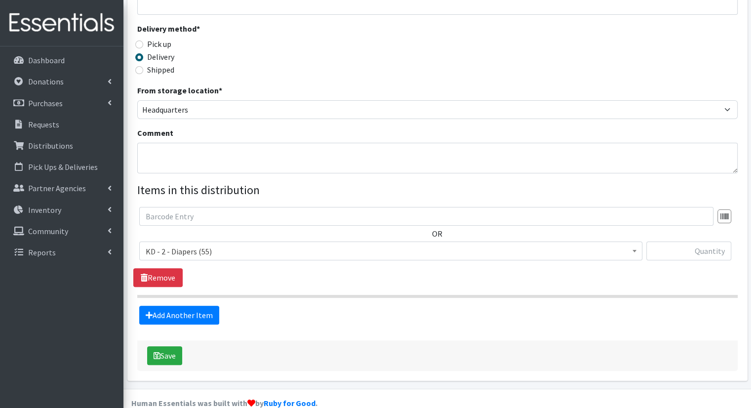
click at [675, 249] on div at bounding box center [688, 254] width 85 height 27
click at [677, 241] on input "text" at bounding box center [688, 250] width 85 height 19
type input "10"
click at [164, 305] on link "Add Another Item" at bounding box center [179, 314] width 80 height 19
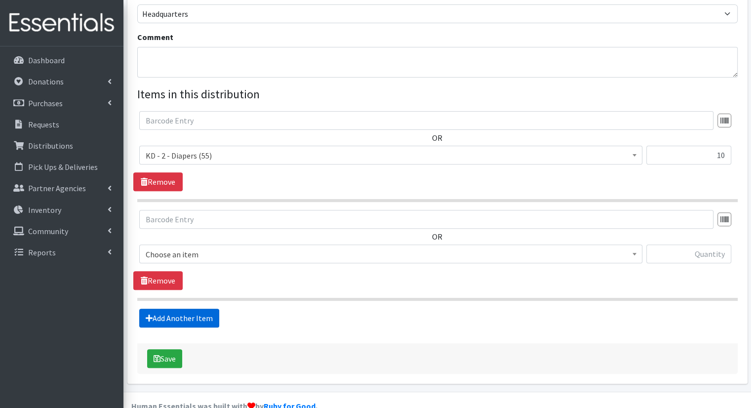
scroll to position [314, 0]
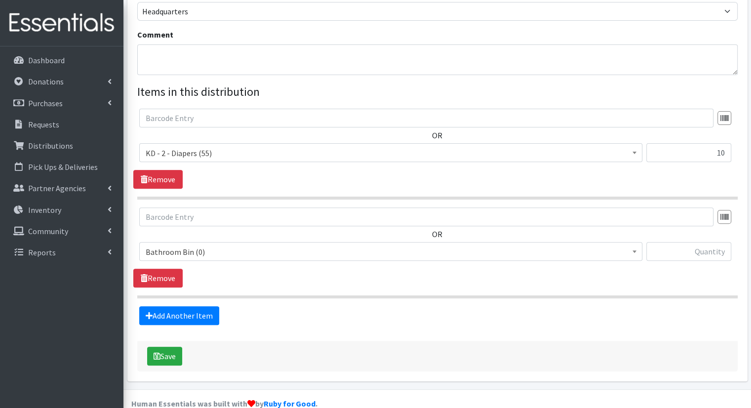
click at [257, 245] on span "Bathroom Bin (0)" at bounding box center [391, 252] width 490 height 14
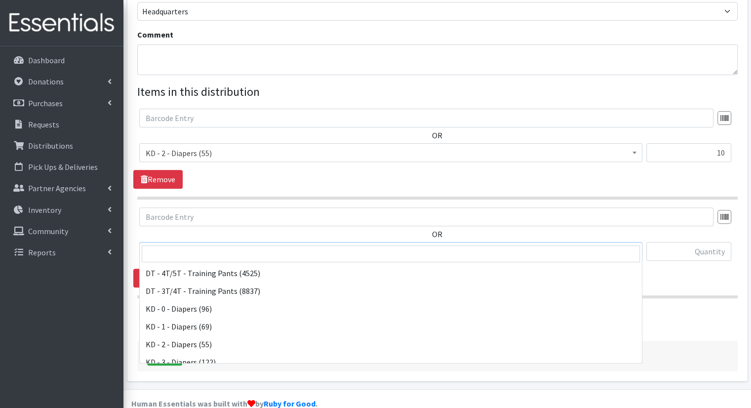
scroll to position [180, 0]
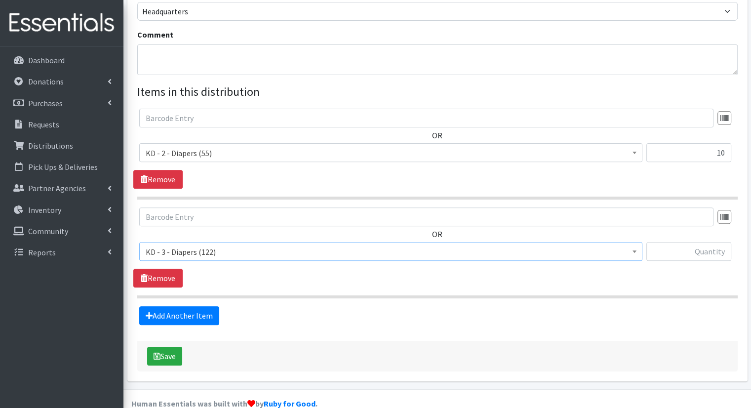
click at [369, 245] on span "KD - 3 - Diapers (122)" at bounding box center [391, 252] width 490 height 14
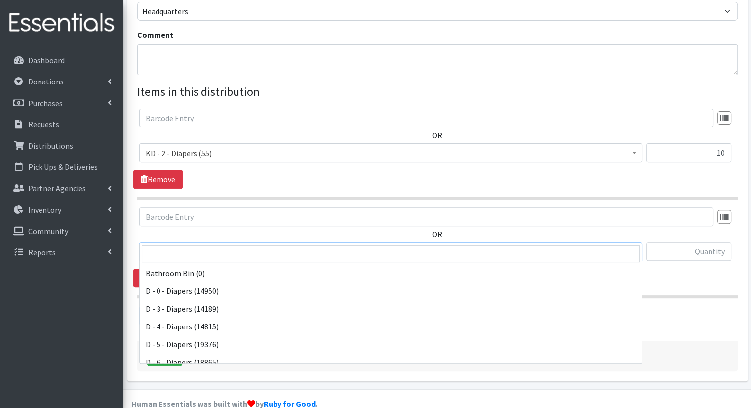
scroll to position [231, 0]
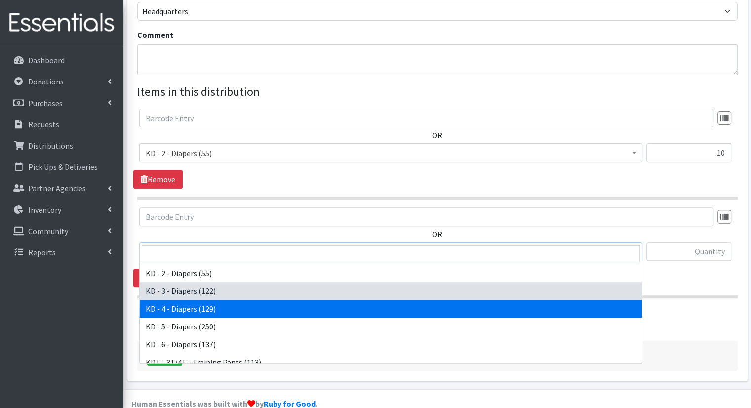
select select "15500"
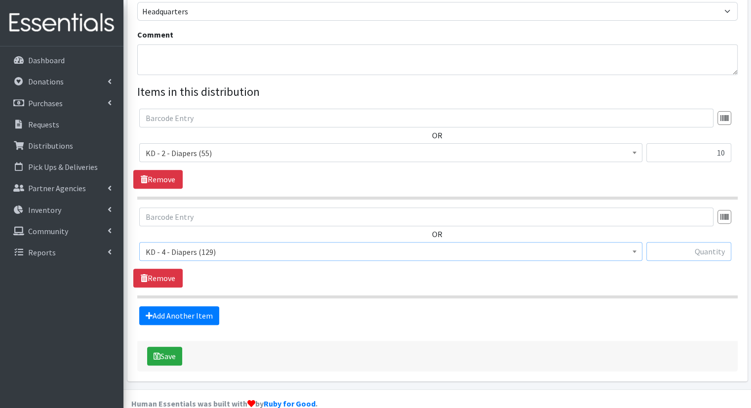
click at [676, 242] on input "text" at bounding box center [688, 251] width 85 height 19
type input "5"
click at [179, 306] on link "Add Another Item" at bounding box center [179, 315] width 80 height 19
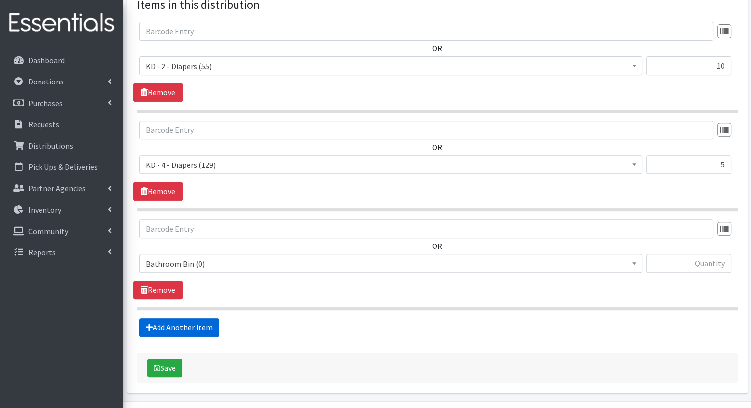
scroll to position [413, 0]
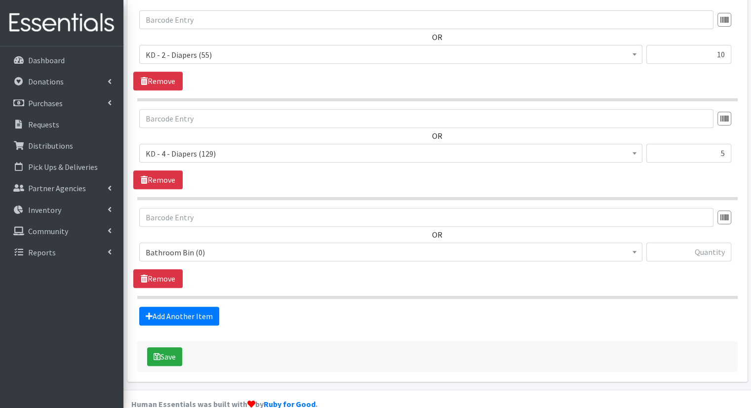
click at [203, 245] on span "Bathroom Bin (0)" at bounding box center [391, 252] width 490 height 14
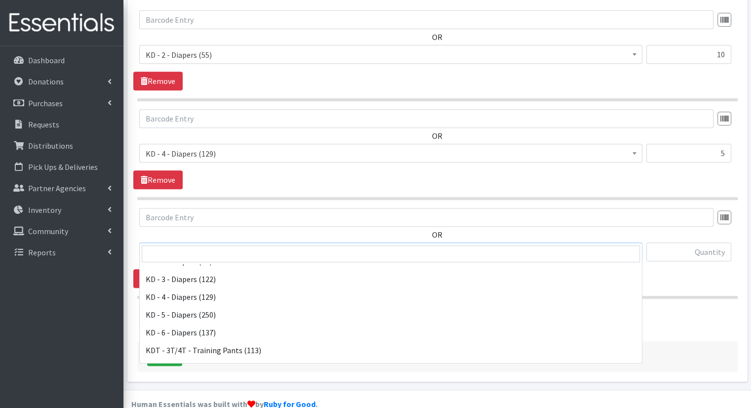
scroll to position [249, 0]
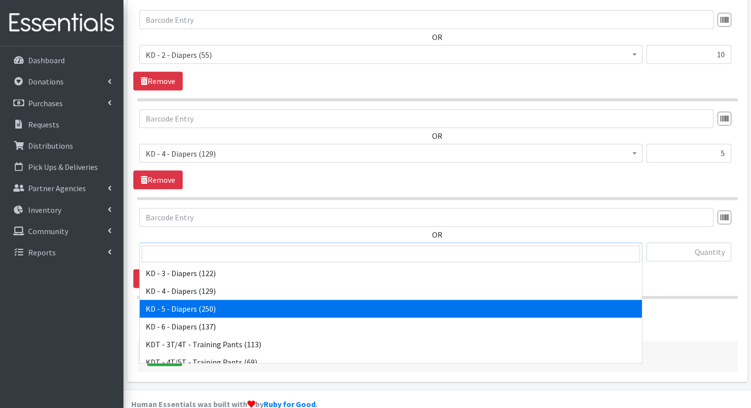
select select "15501"
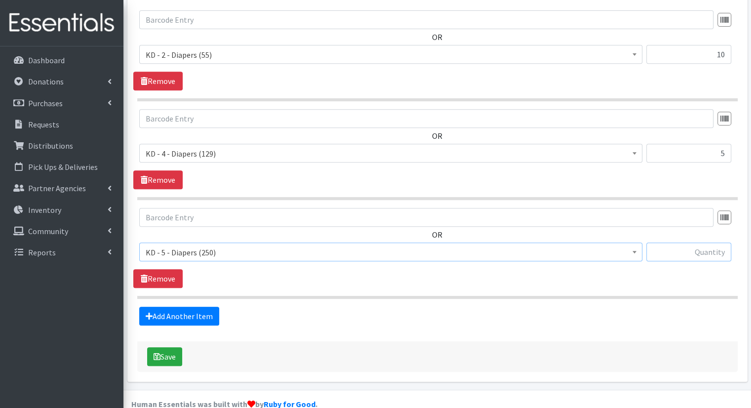
click at [701, 242] on input "text" at bounding box center [688, 251] width 85 height 19
type input "5"
click at [154, 306] on link "Add Another Item" at bounding box center [179, 315] width 80 height 19
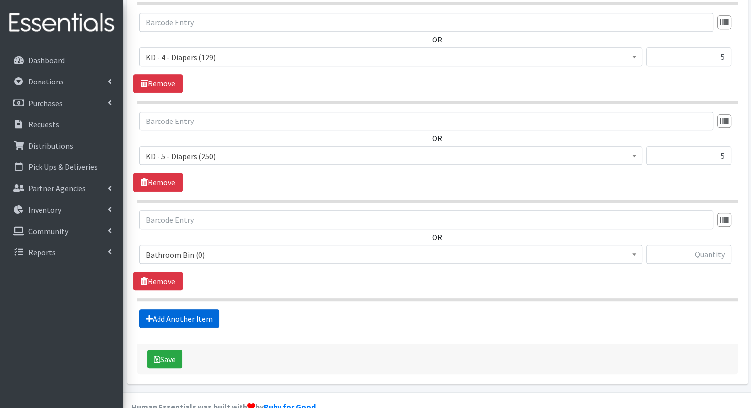
scroll to position [511, 0]
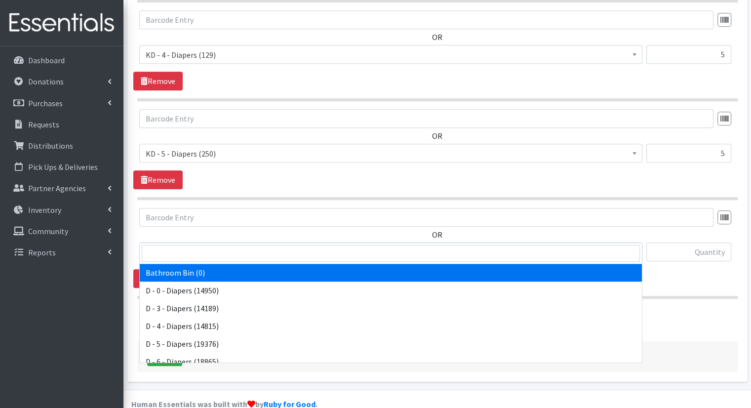
click at [209, 245] on span "Bathroom Bin (0)" at bounding box center [391, 252] width 490 height 14
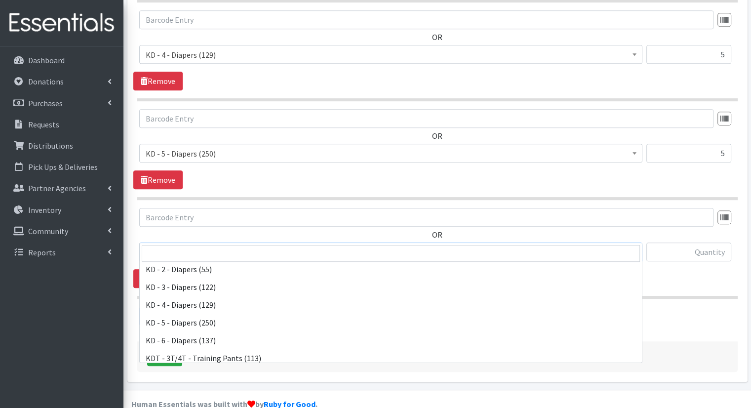
scroll to position [237, 0]
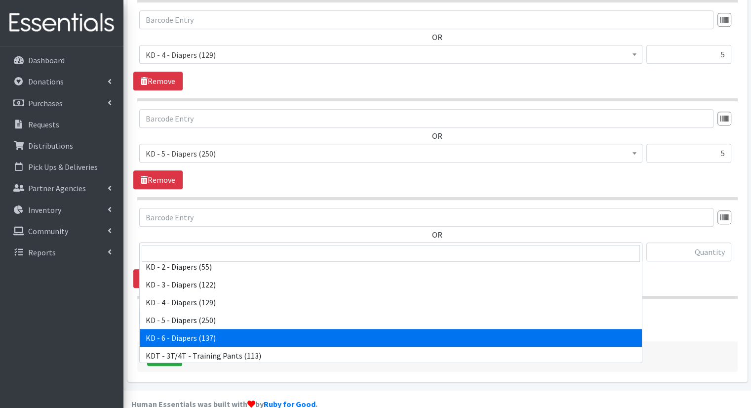
select select "15502"
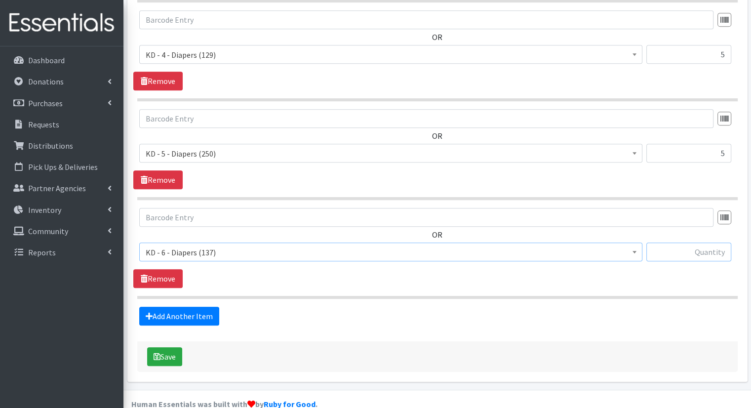
click at [703, 242] on input "text" at bounding box center [688, 251] width 85 height 19
type input "5"
click at [176, 306] on link "Add Another Item" at bounding box center [179, 315] width 80 height 19
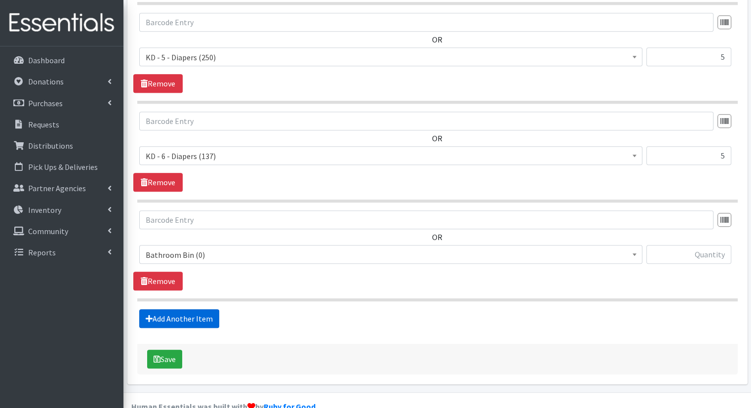
scroll to position [610, 0]
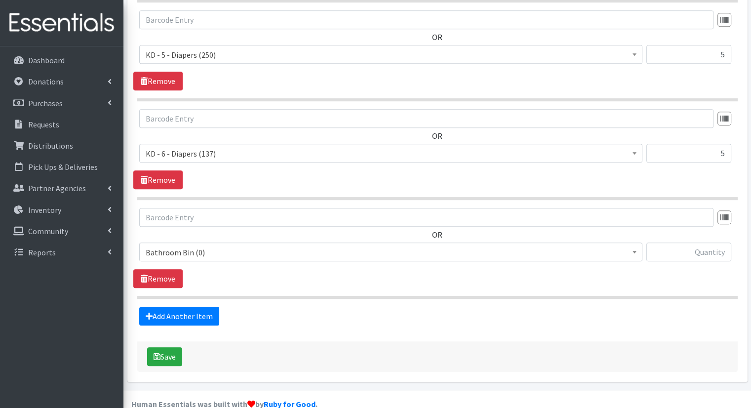
click at [194, 243] on span "Bathroom Bin (0) D - 0 - Diapers (14950) D - 3 - Diapers (14189) D - 4 - Diaper…" at bounding box center [390, 255] width 503 height 27
click at [194, 245] on span "Bathroom Bin (0)" at bounding box center [391, 252] width 490 height 14
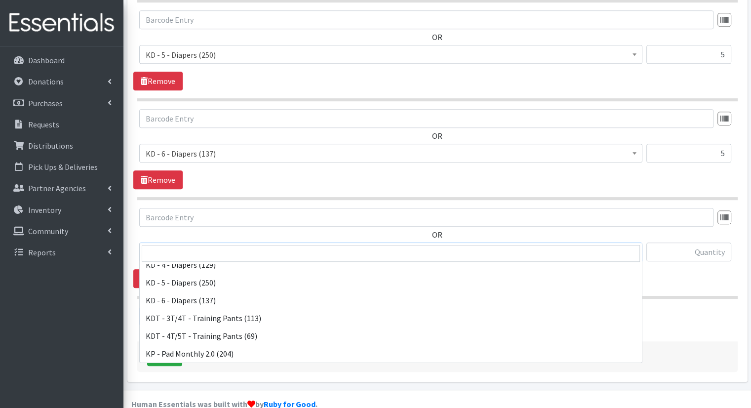
scroll to position [283, 0]
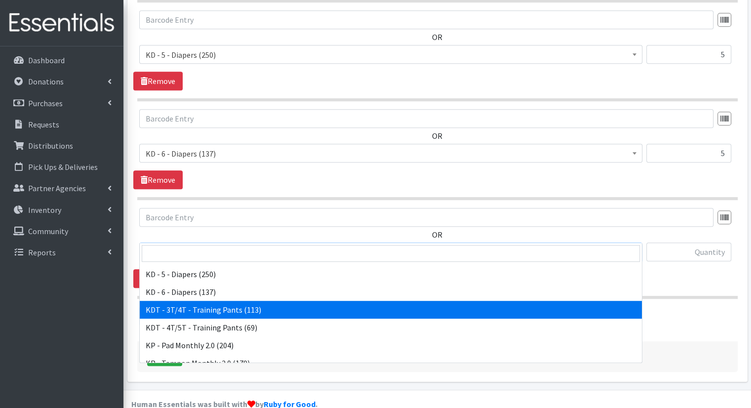
select select "15506"
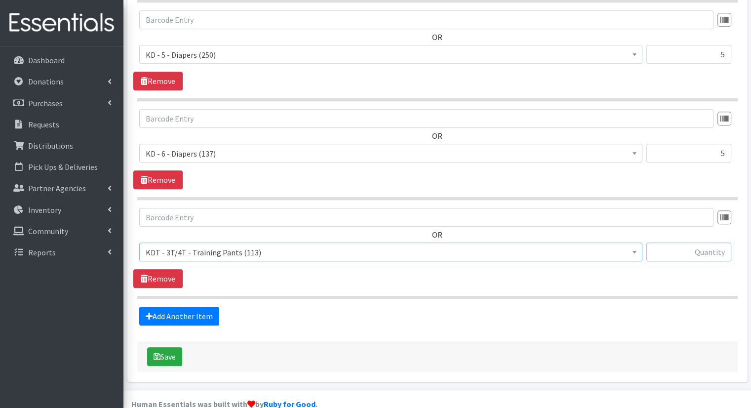
click at [696, 242] on input "text" at bounding box center [688, 251] width 85 height 19
type input "5"
click at [205, 306] on link "Add Another Item" at bounding box center [179, 315] width 80 height 19
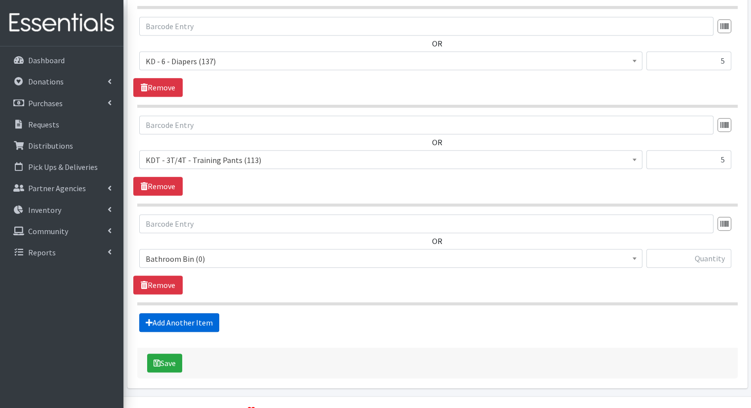
scroll to position [708, 0]
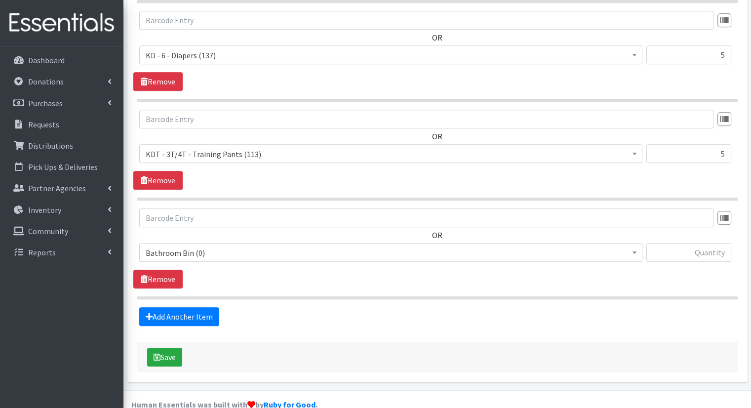
click at [210, 246] on span "Bathroom Bin (0)" at bounding box center [391, 253] width 490 height 14
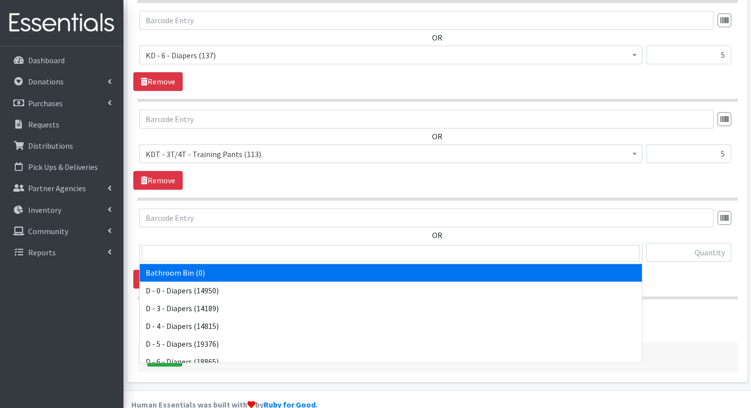
scroll to position [280, 0]
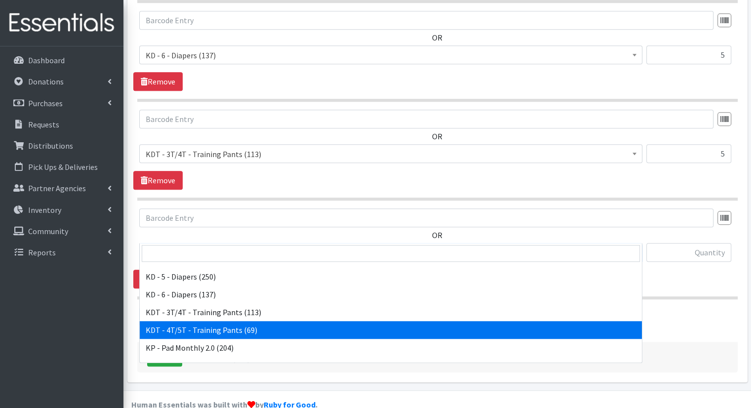
select select "15507"
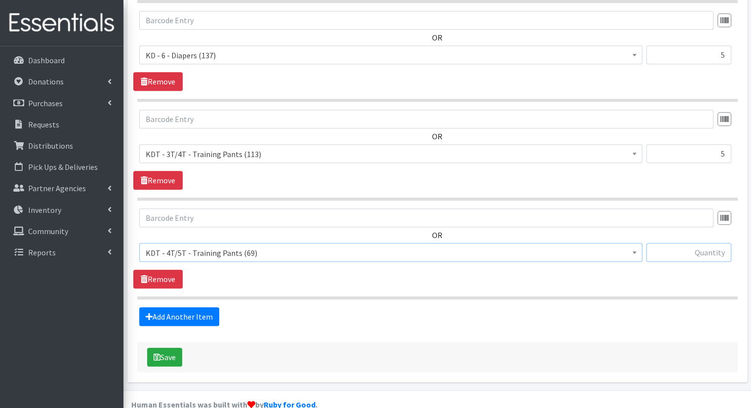
click at [684, 243] on input "text" at bounding box center [688, 252] width 85 height 19
type input "10"
click at [193, 307] on link "Add Another Item" at bounding box center [179, 316] width 80 height 19
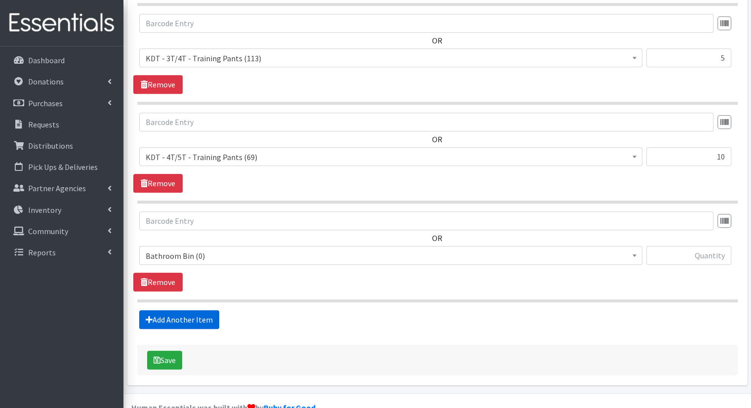
scroll to position [806, 0]
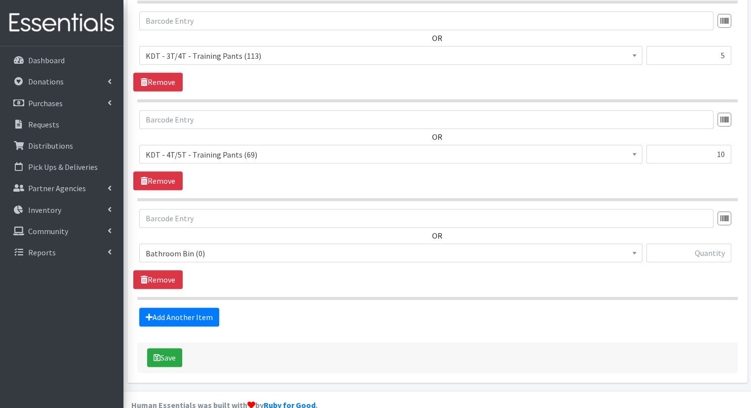
click at [230, 243] on span "Bathroom Bin (0)" at bounding box center [390, 252] width 503 height 19
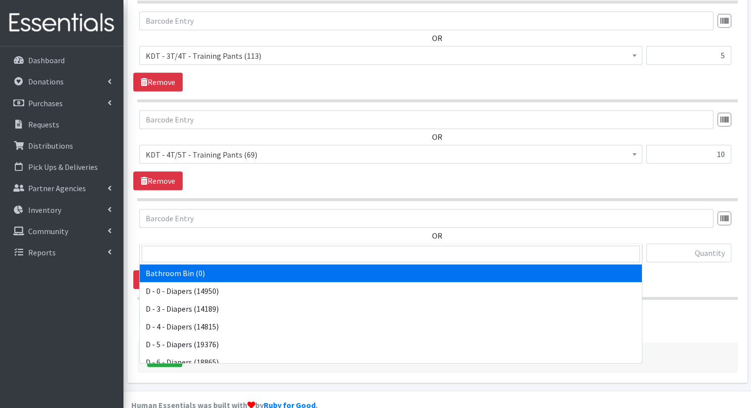
scroll to position [488, 0]
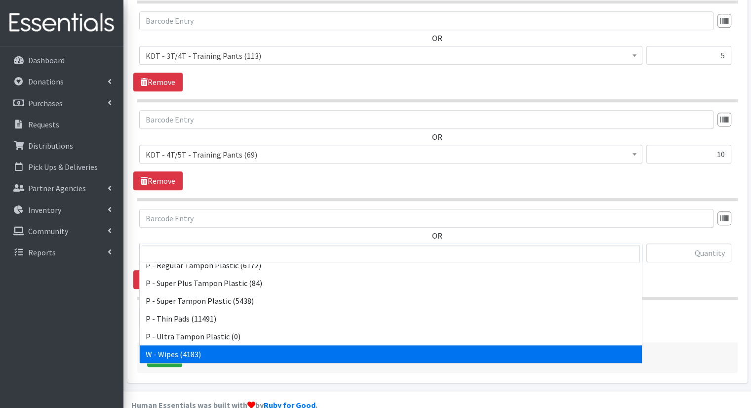
select select "15495"
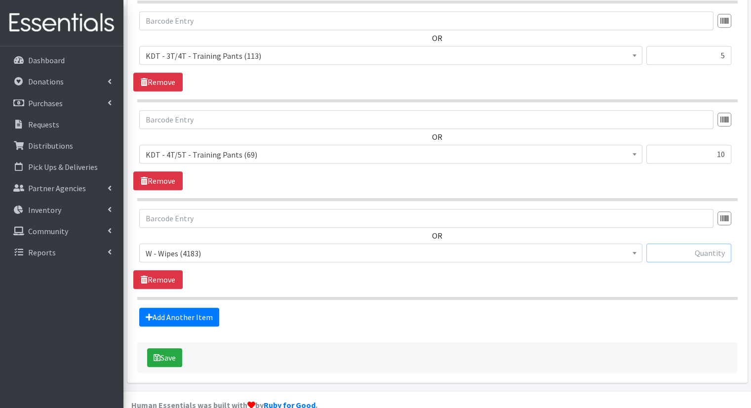
click at [695, 243] on input "text" at bounding box center [688, 252] width 85 height 19
type input "40"
click at [175, 348] on button "Save" at bounding box center [164, 357] width 35 height 19
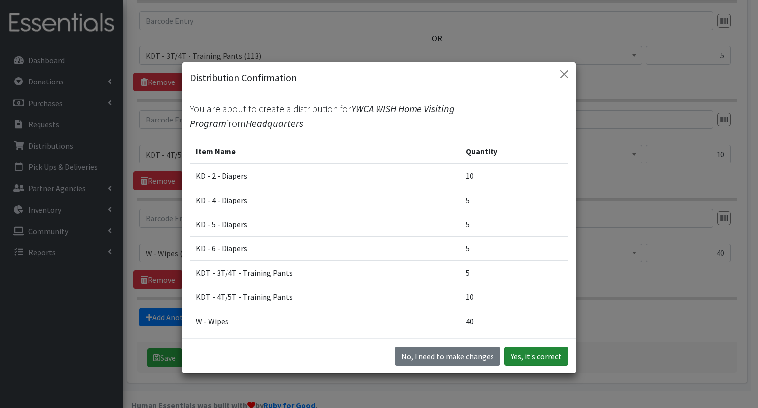
click at [527, 355] on button "Yes, it's correct" at bounding box center [536, 355] width 64 height 19
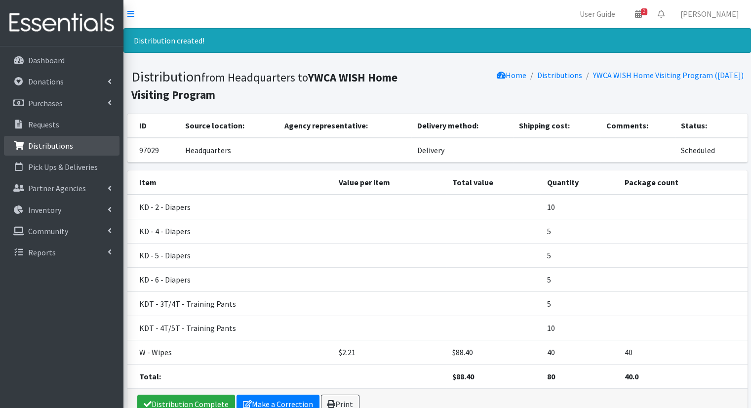
click at [73, 145] on link "Distributions" at bounding box center [61, 146] width 115 height 20
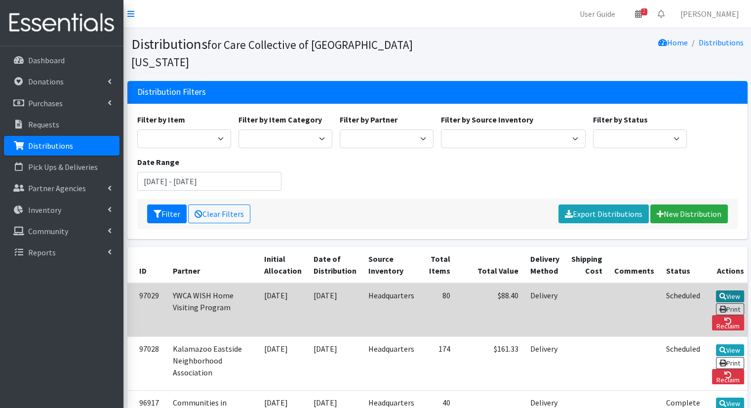
click at [719, 293] on icon at bounding box center [722, 296] width 7 height 7
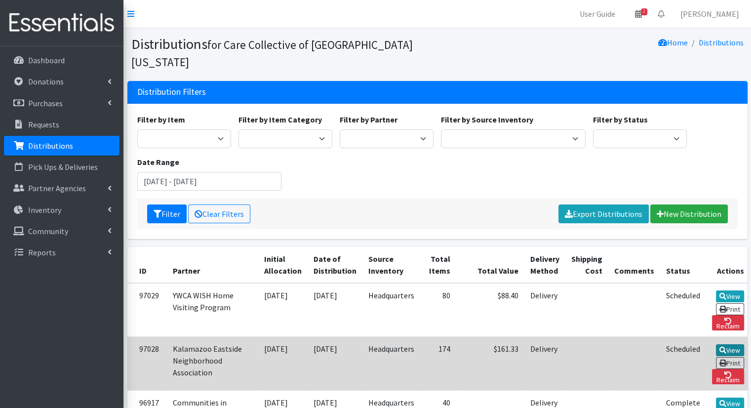
click at [716, 344] on link "View" at bounding box center [730, 350] width 28 height 12
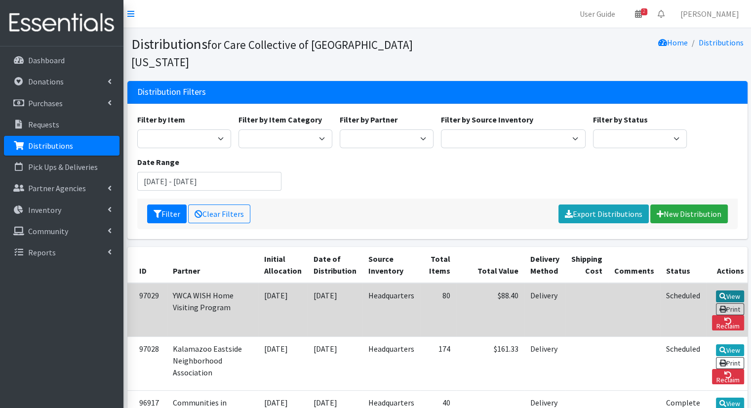
click at [719, 293] on icon at bounding box center [722, 296] width 7 height 7
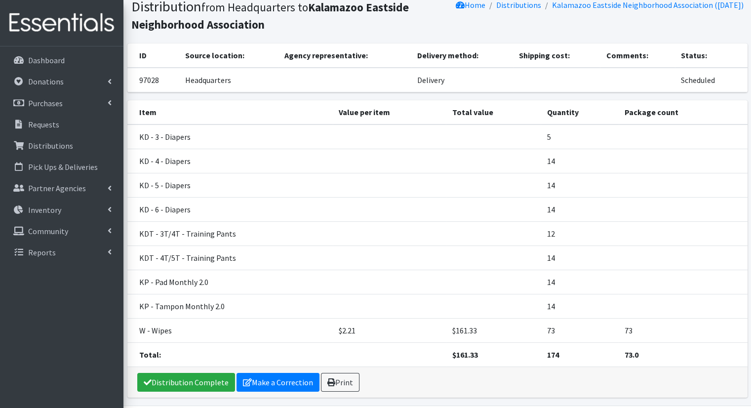
scroll to position [39, 0]
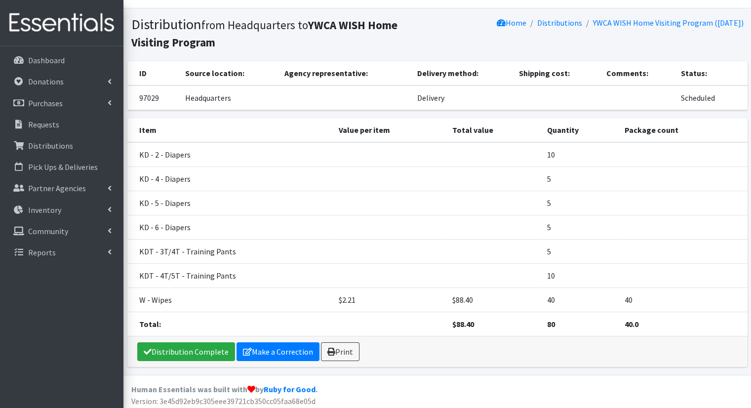
scroll to position [20, 0]
click at [74, 60] on link "Dashboard" at bounding box center [61, 60] width 115 height 20
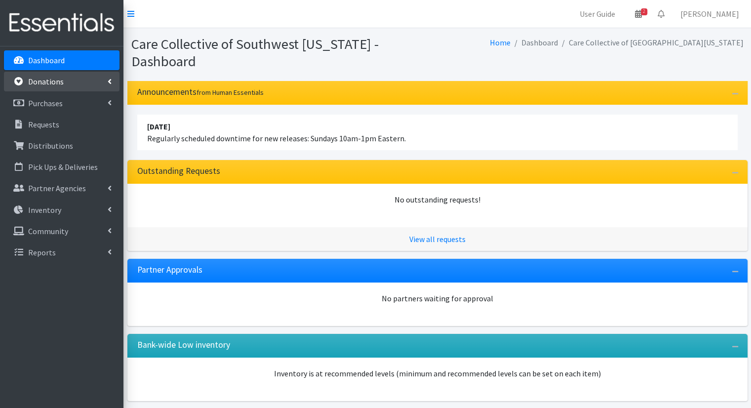
click at [83, 88] on link "Donations" at bounding box center [61, 82] width 115 height 20
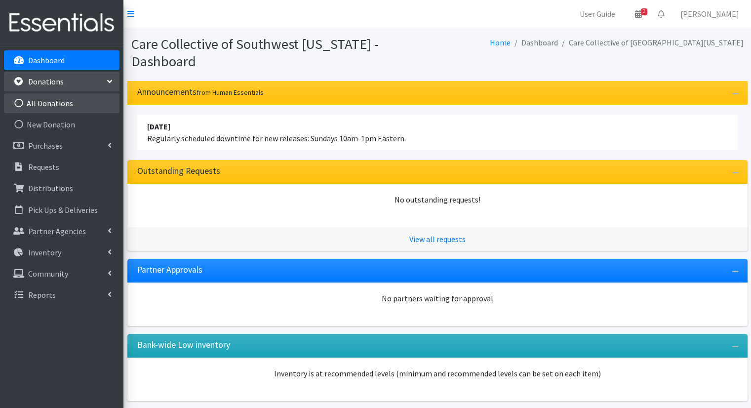
click at [95, 105] on link "All Donations" at bounding box center [61, 103] width 115 height 20
